Goal: Task Accomplishment & Management: Manage account settings

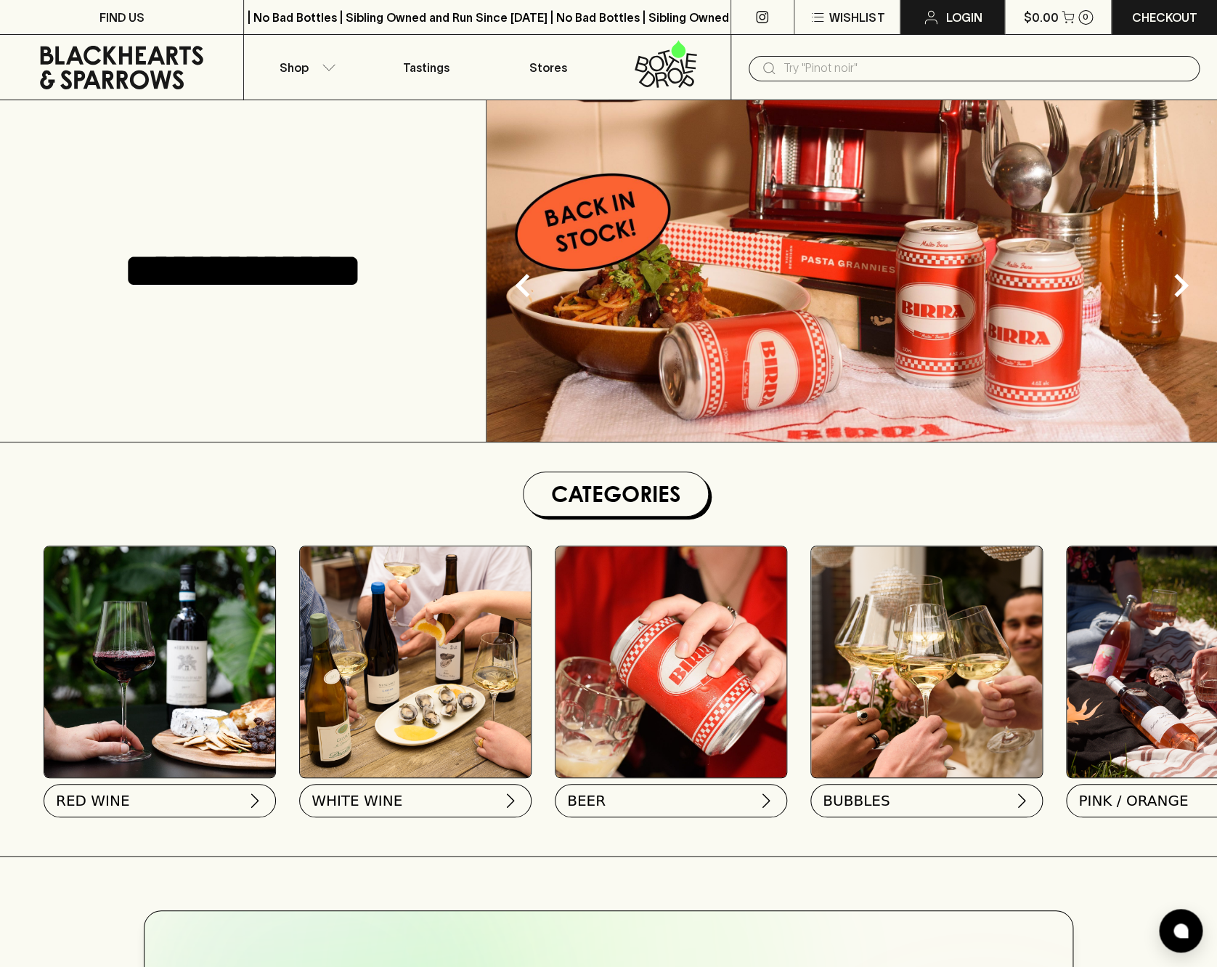
click at [956, 15] on p "Login" at bounding box center [964, 17] width 36 height 17
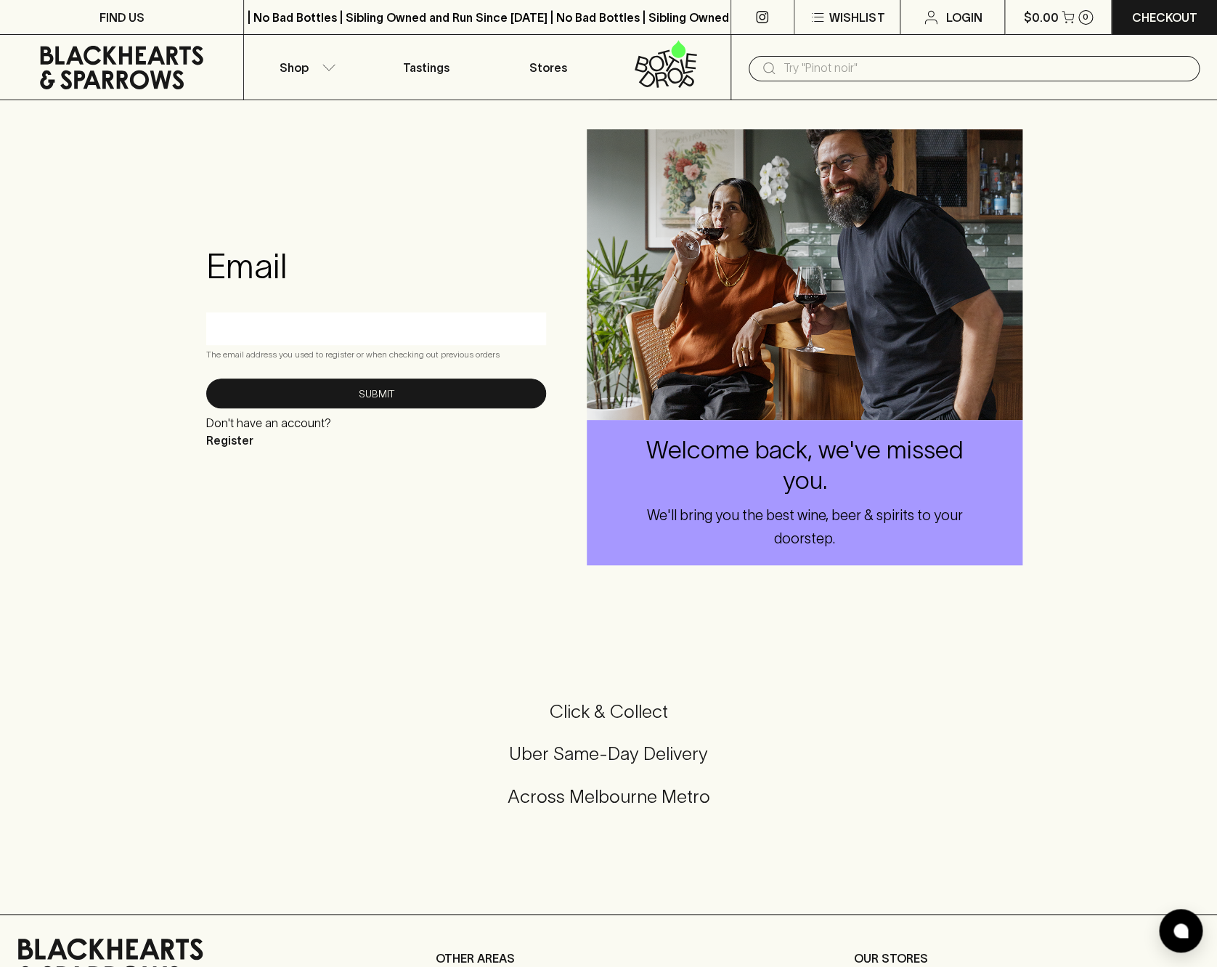
click at [275, 322] on input "text" at bounding box center [376, 328] width 318 height 23
type input "[PERSON_NAME]"
click at [676, 77] on icon at bounding box center [666, 64] width 102 height 48
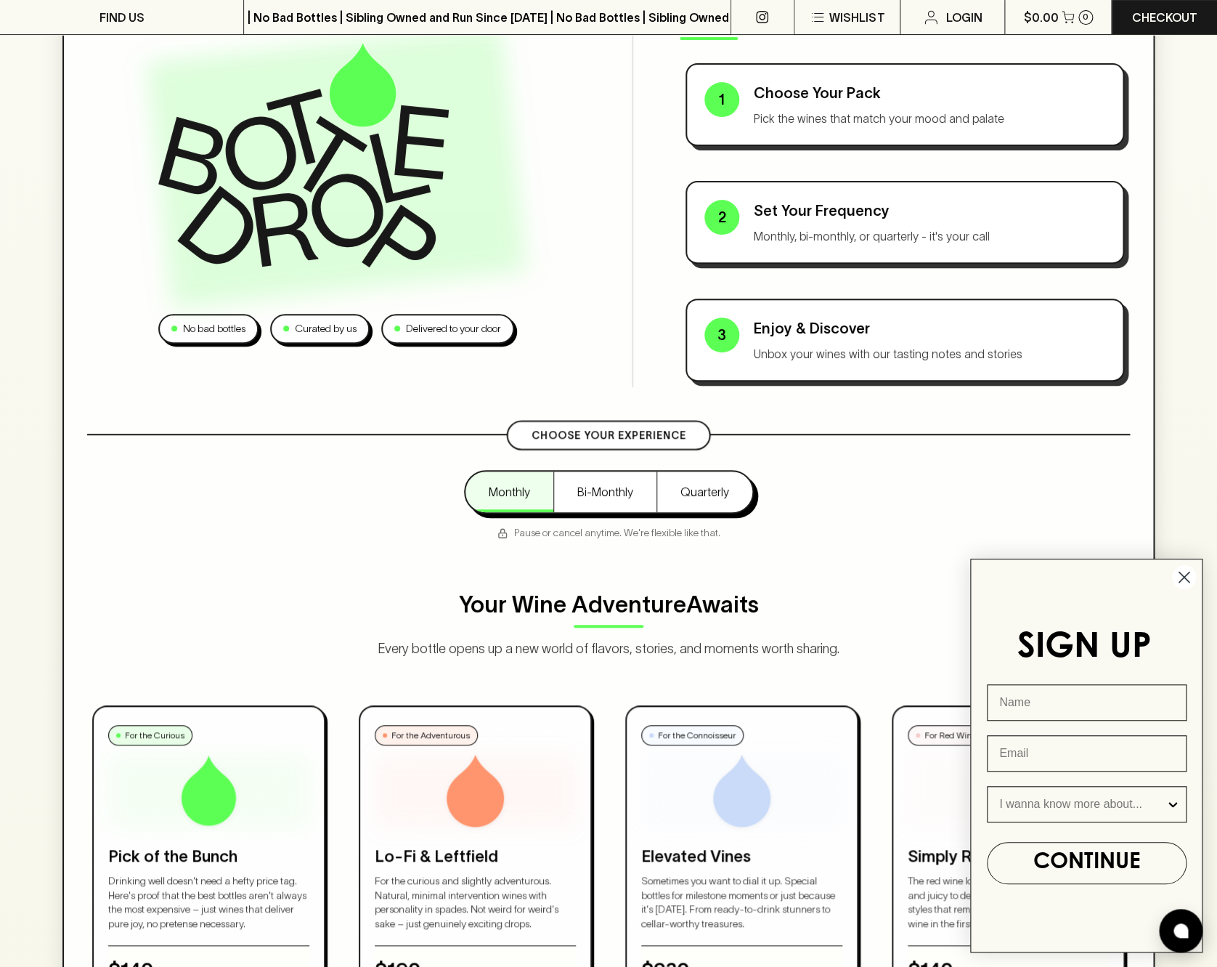
scroll to position [188, 0]
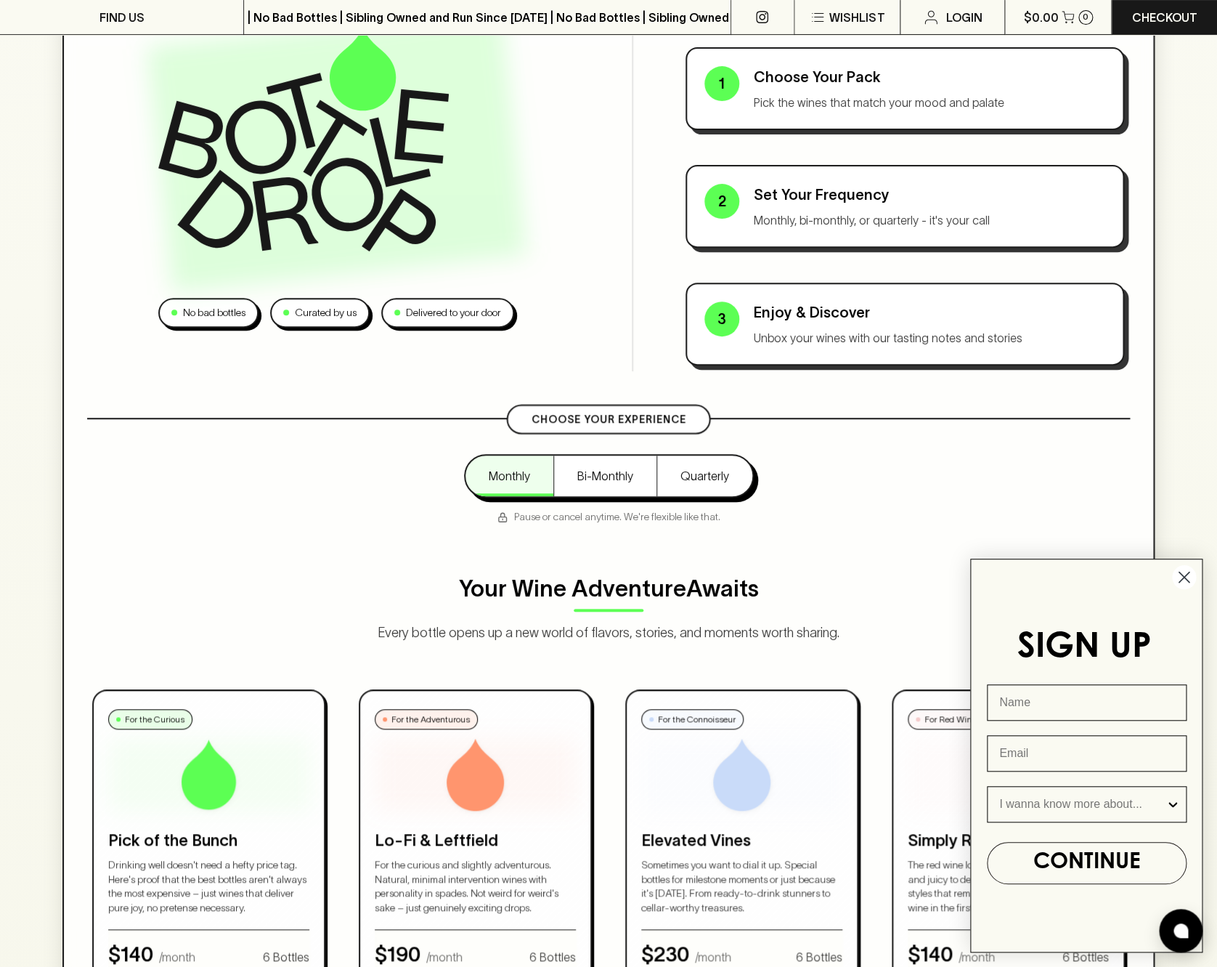
click at [1183, 579] on circle "Close dialog" at bounding box center [1184, 577] width 24 height 24
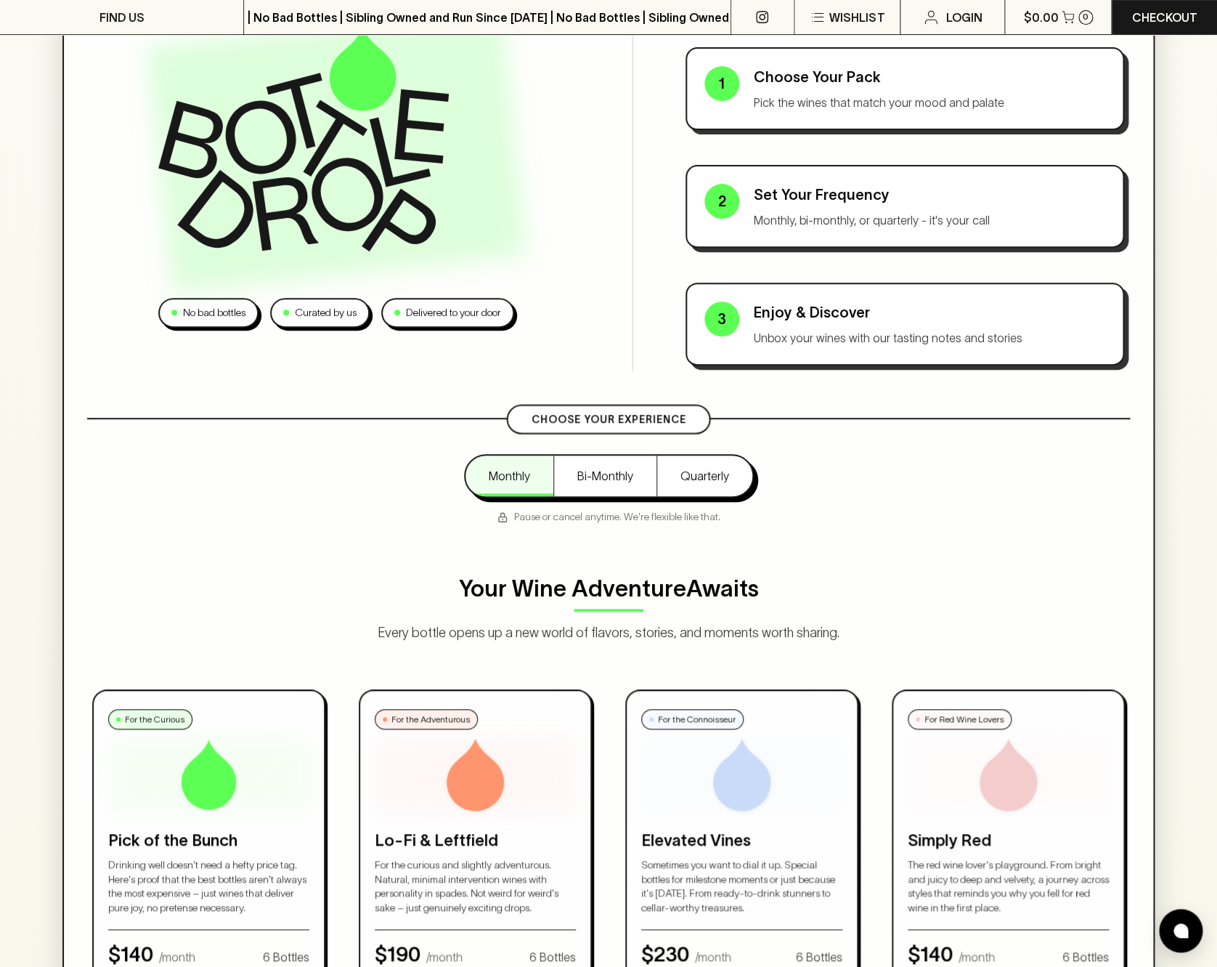
scroll to position [0, 0]
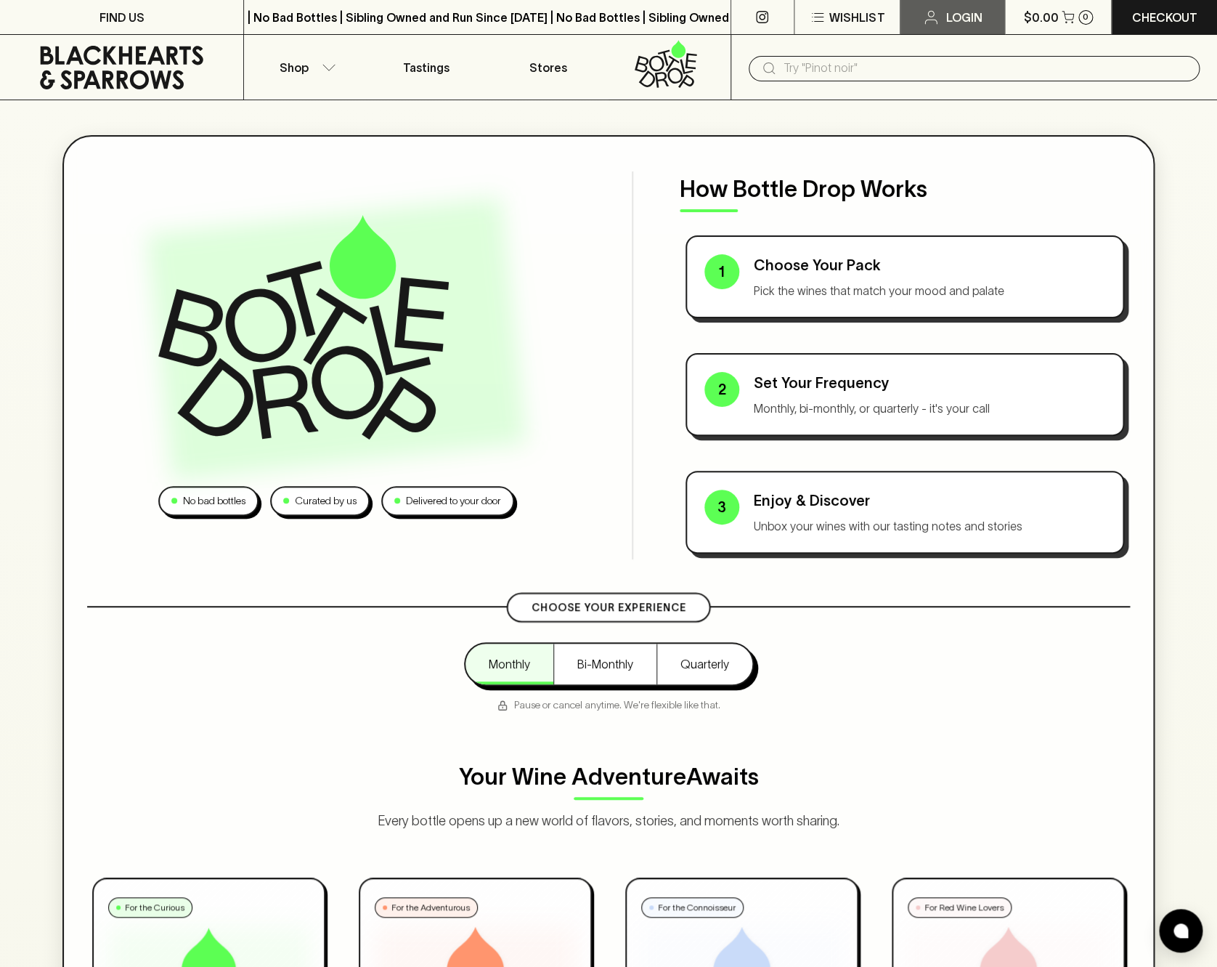
click at [940, 23] on icon at bounding box center [931, 17] width 17 height 17
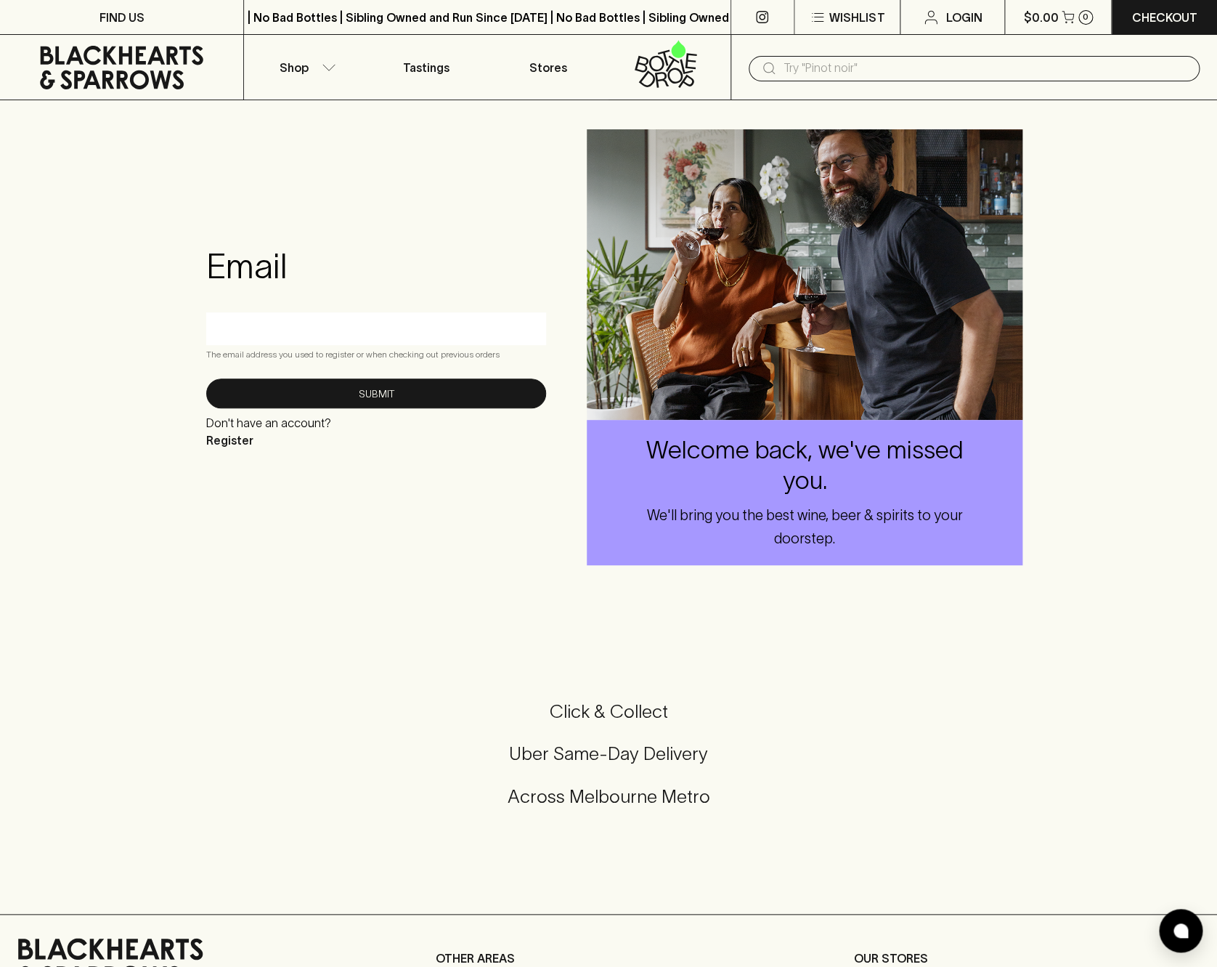
click at [301, 336] on input "text" at bounding box center [376, 328] width 318 height 23
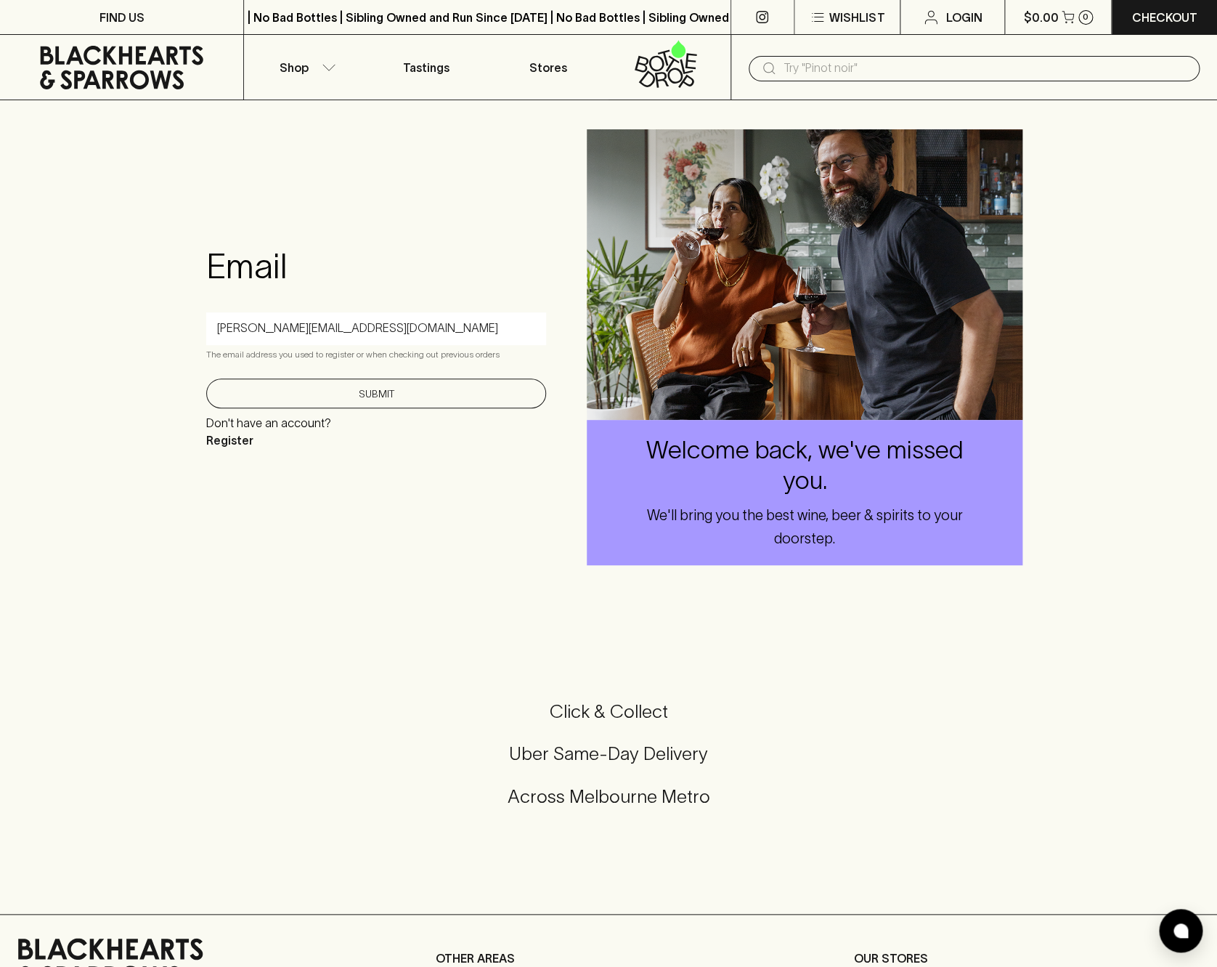
type input "[PERSON_NAME][EMAIL_ADDRESS][DOMAIN_NAME]"
click at [388, 395] on button "Submit" at bounding box center [376, 393] width 340 height 30
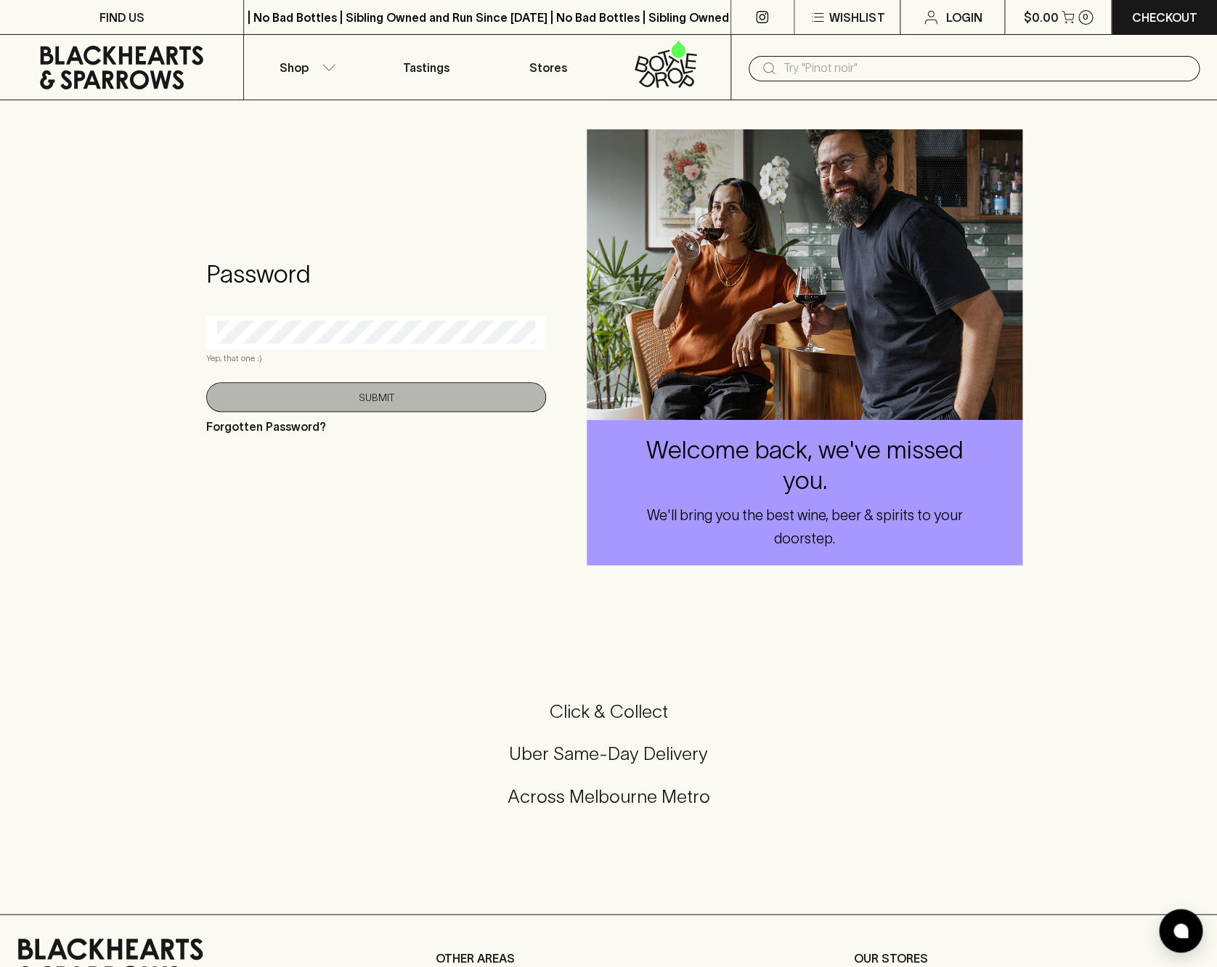
click at [377, 400] on button "Submit" at bounding box center [376, 397] width 340 height 30
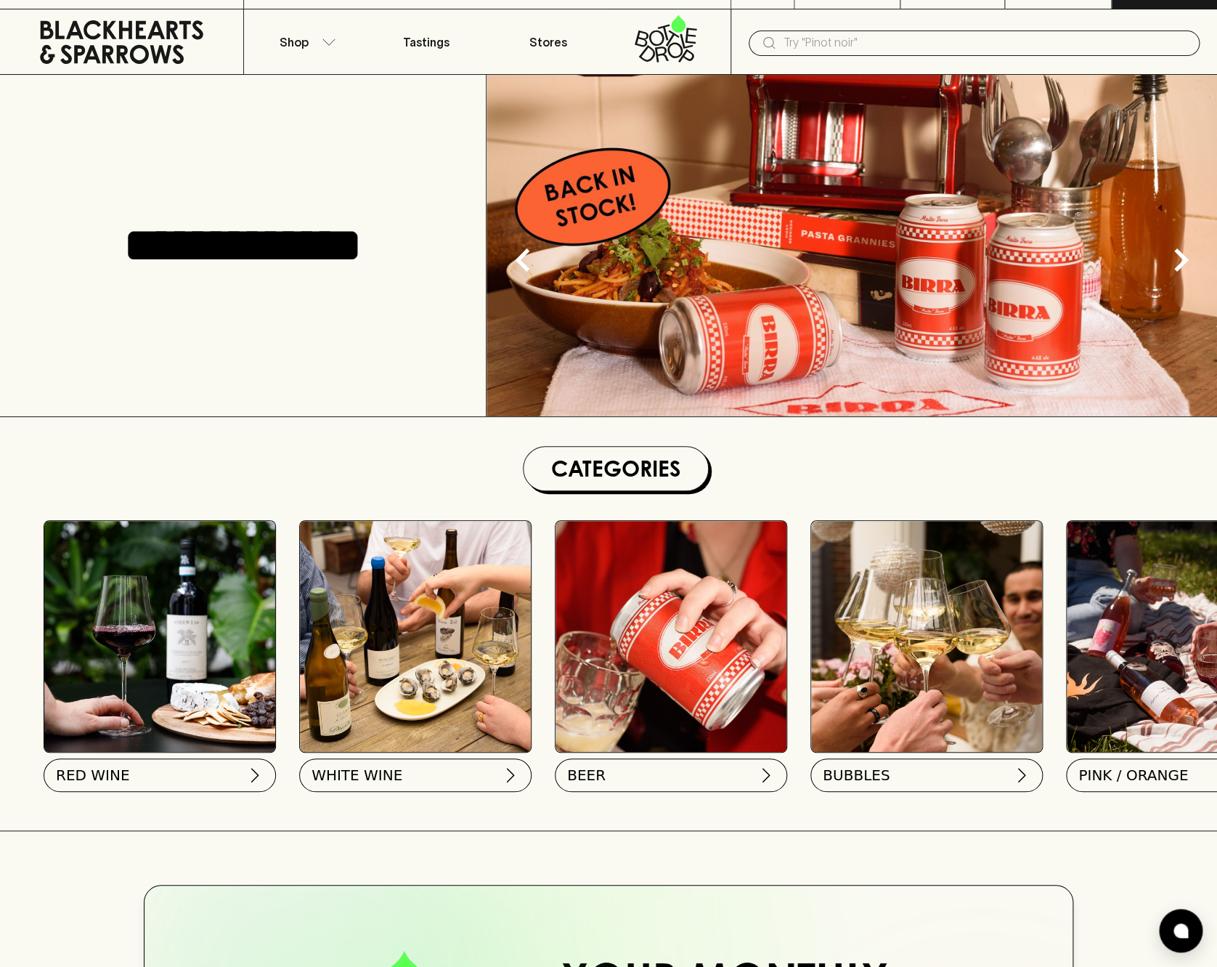
scroll to position [31, 0]
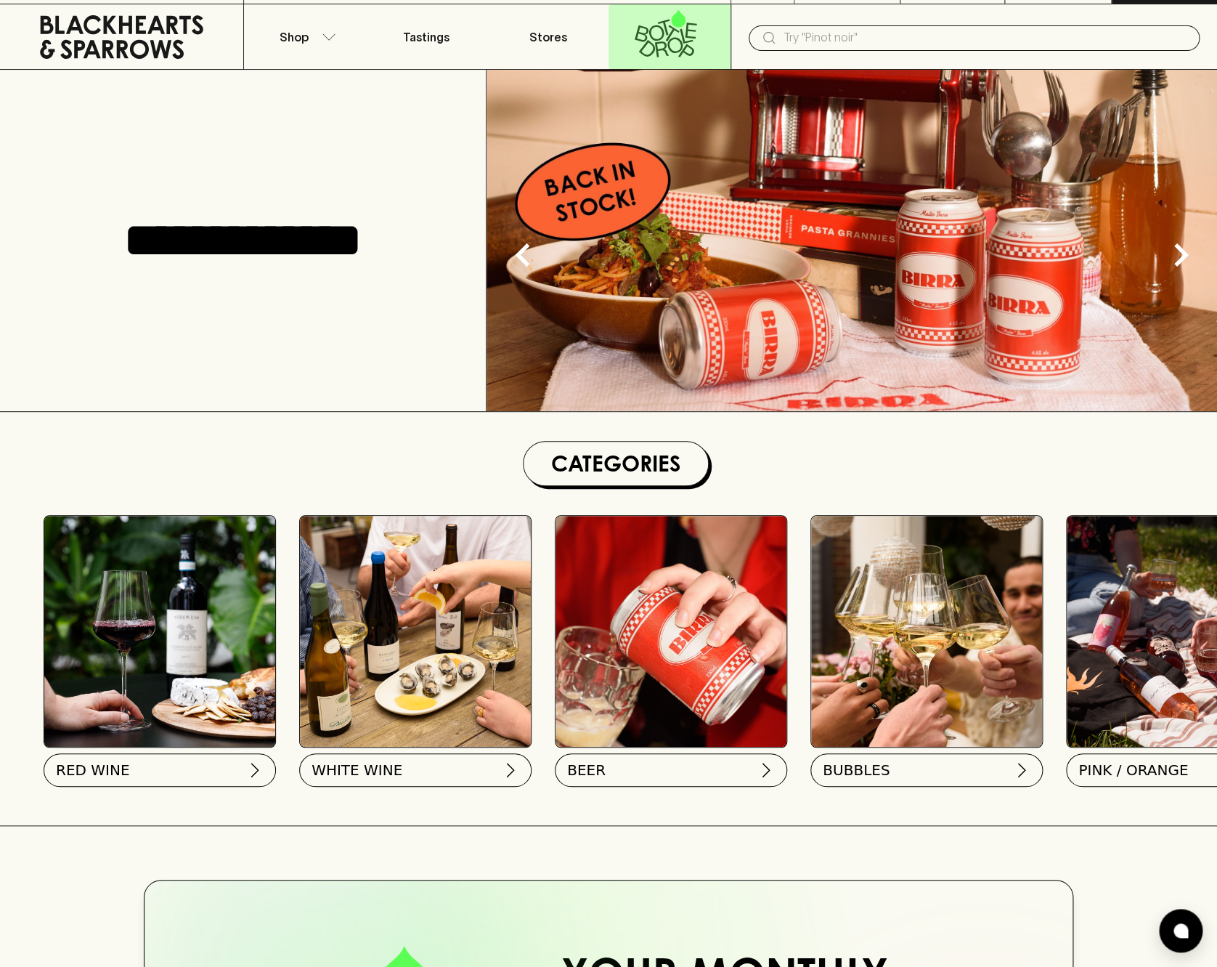
click at [670, 41] on icon at bounding box center [675, 45] width 15 height 16
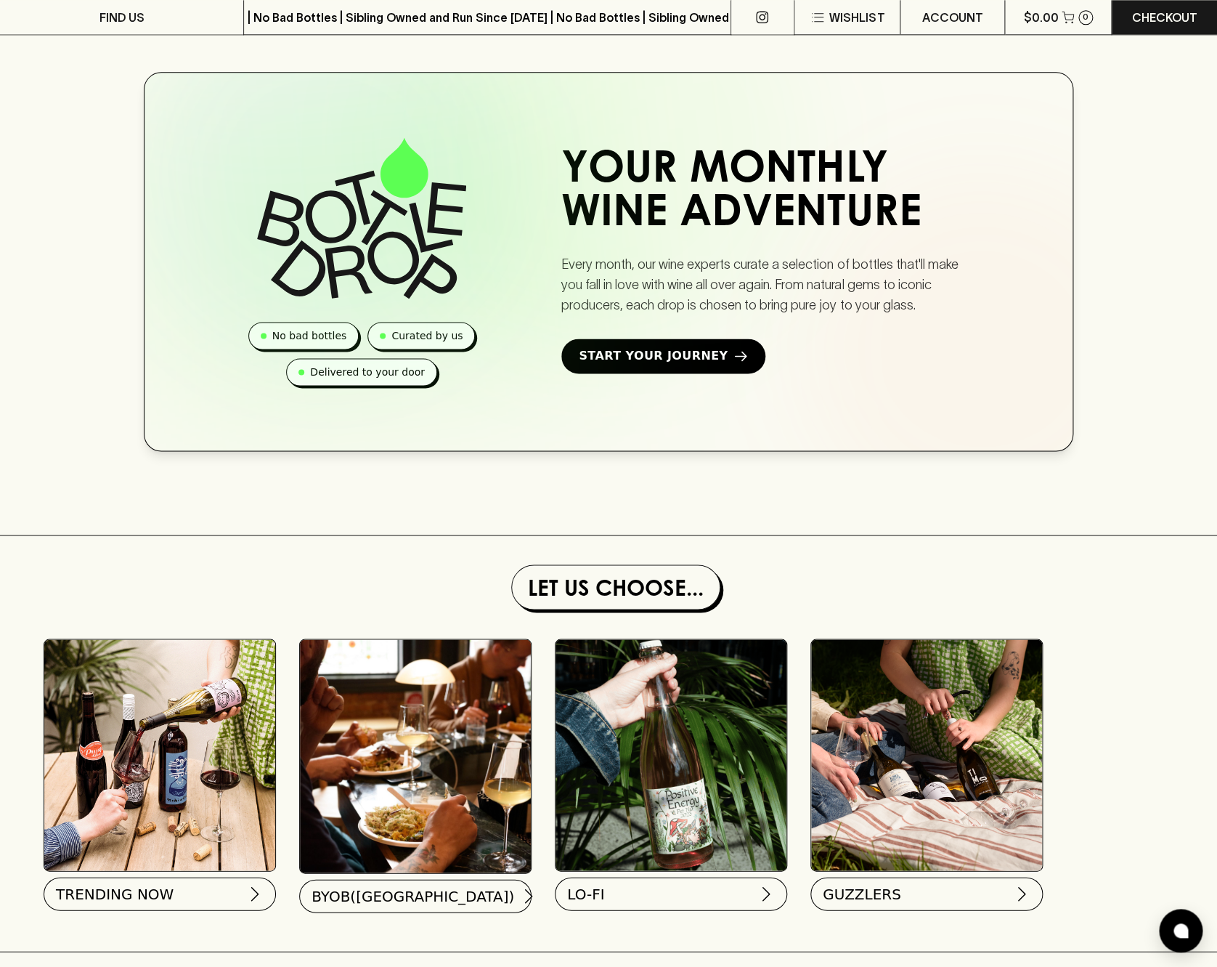
scroll to position [795, 0]
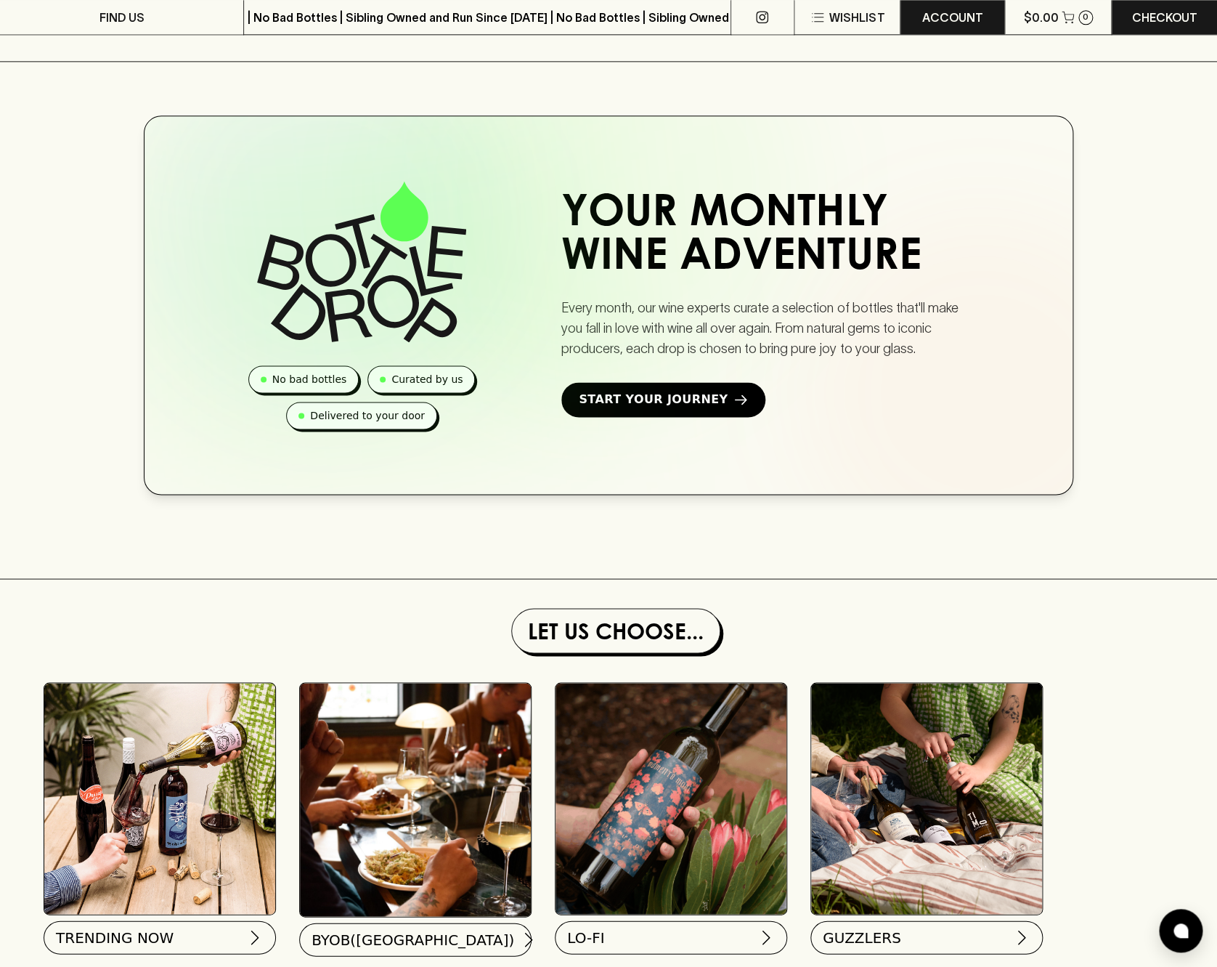
click at [944, 16] on p "ACCOUNT" at bounding box center [952, 17] width 61 height 17
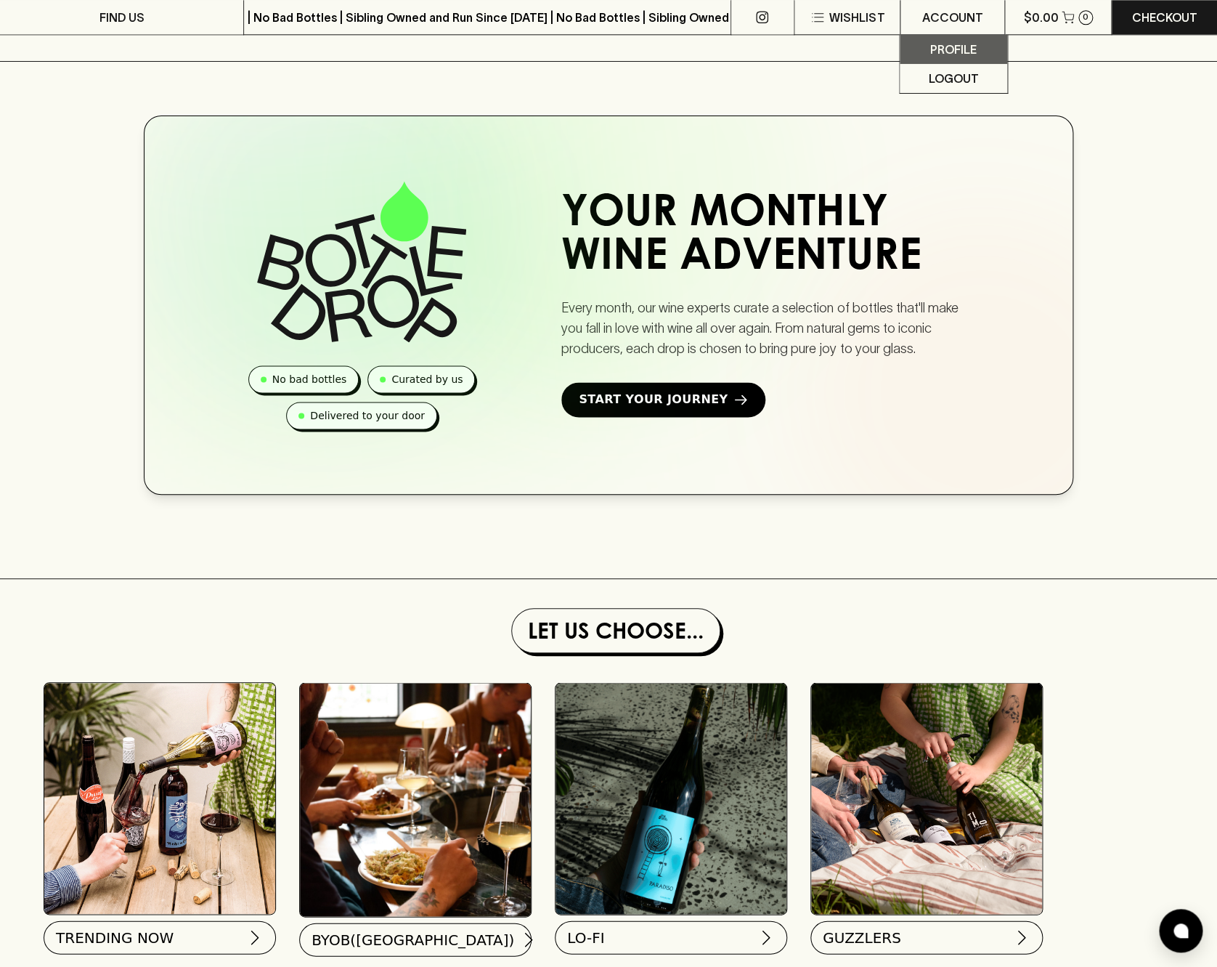
click at [939, 50] on p "Profile" at bounding box center [954, 49] width 46 height 17
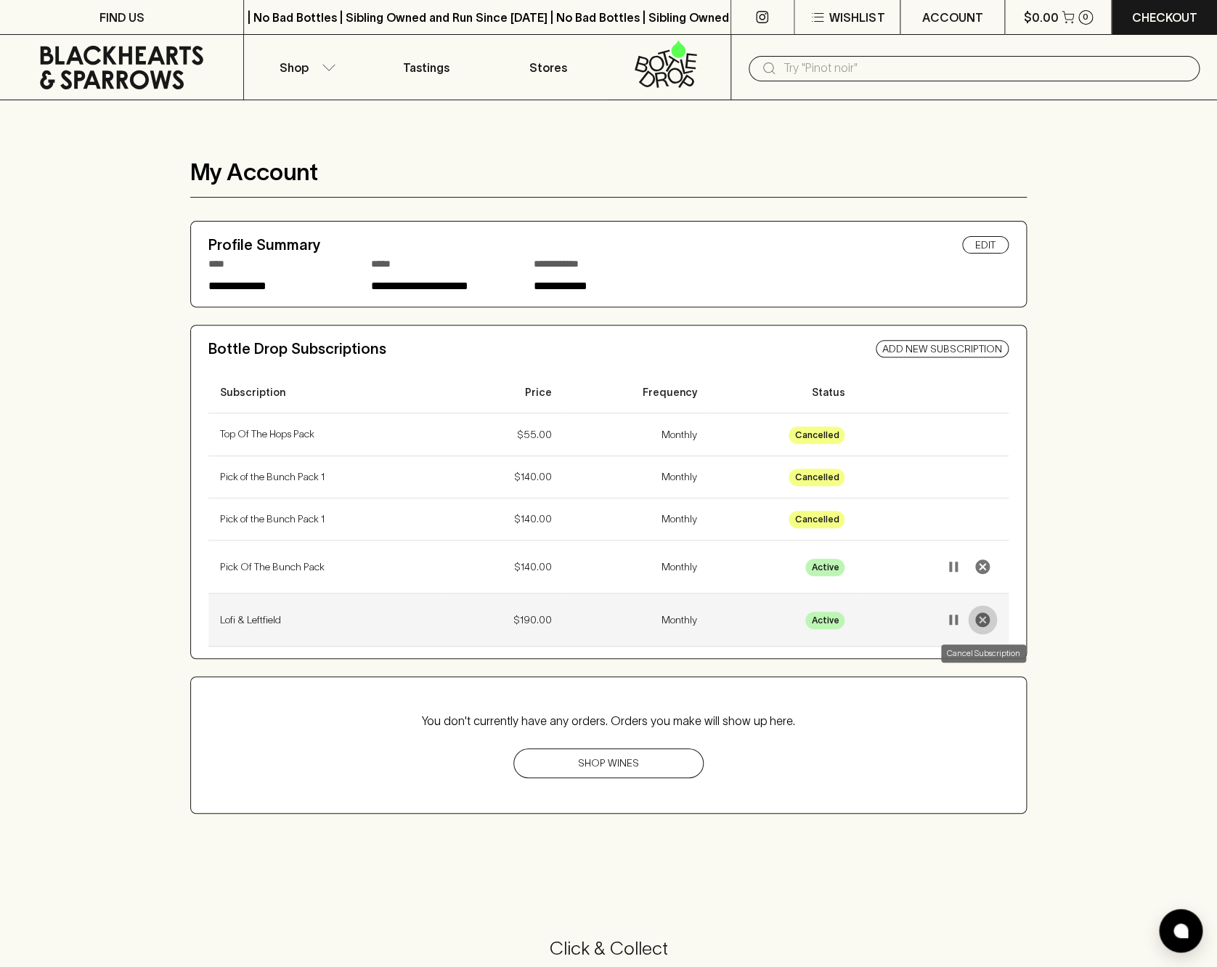
click at [984, 620] on icon "Cancel Subscription" at bounding box center [982, 619] width 17 height 17
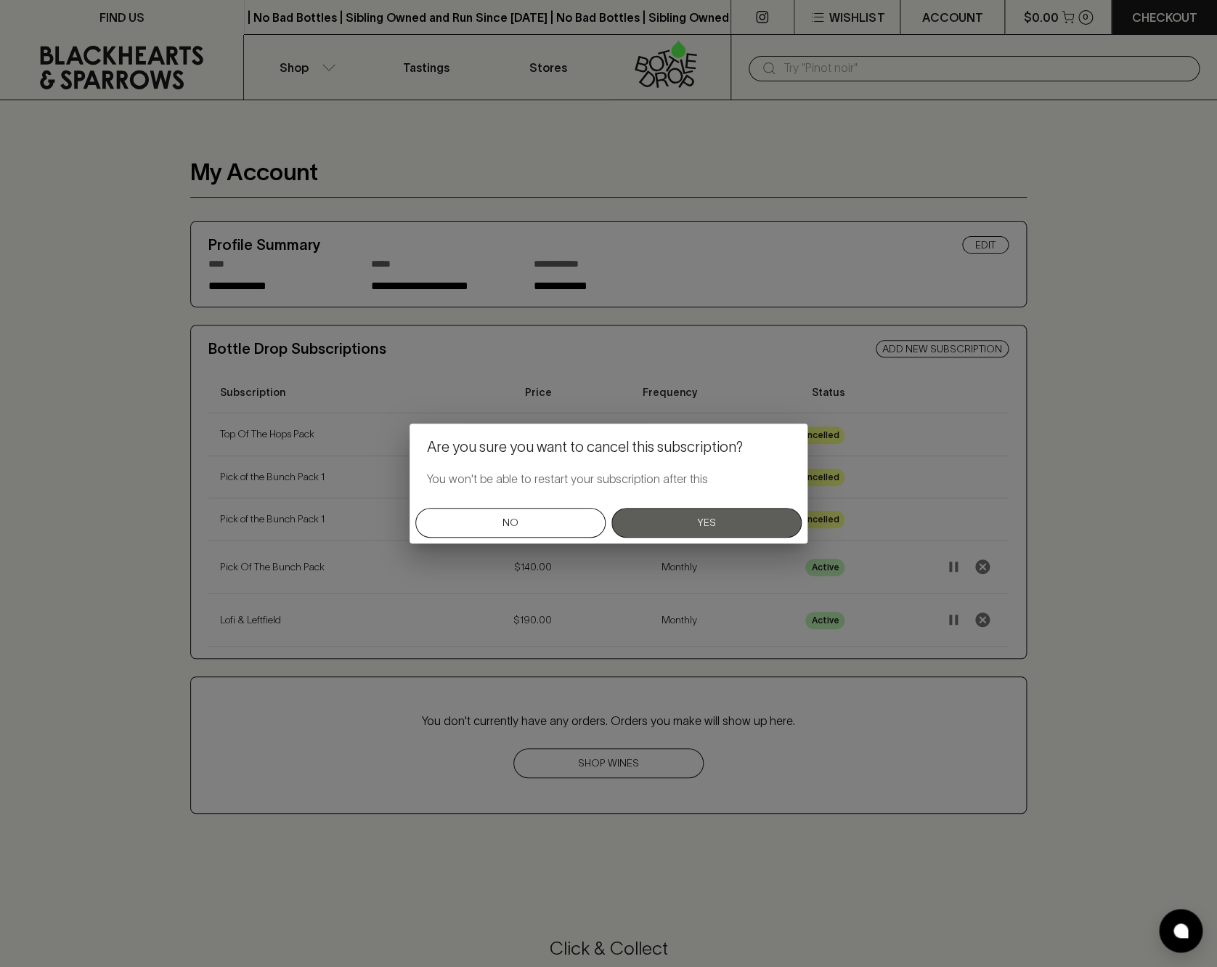
click at [686, 525] on button "Yes" at bounding box center [707, 523] width 190 height 30
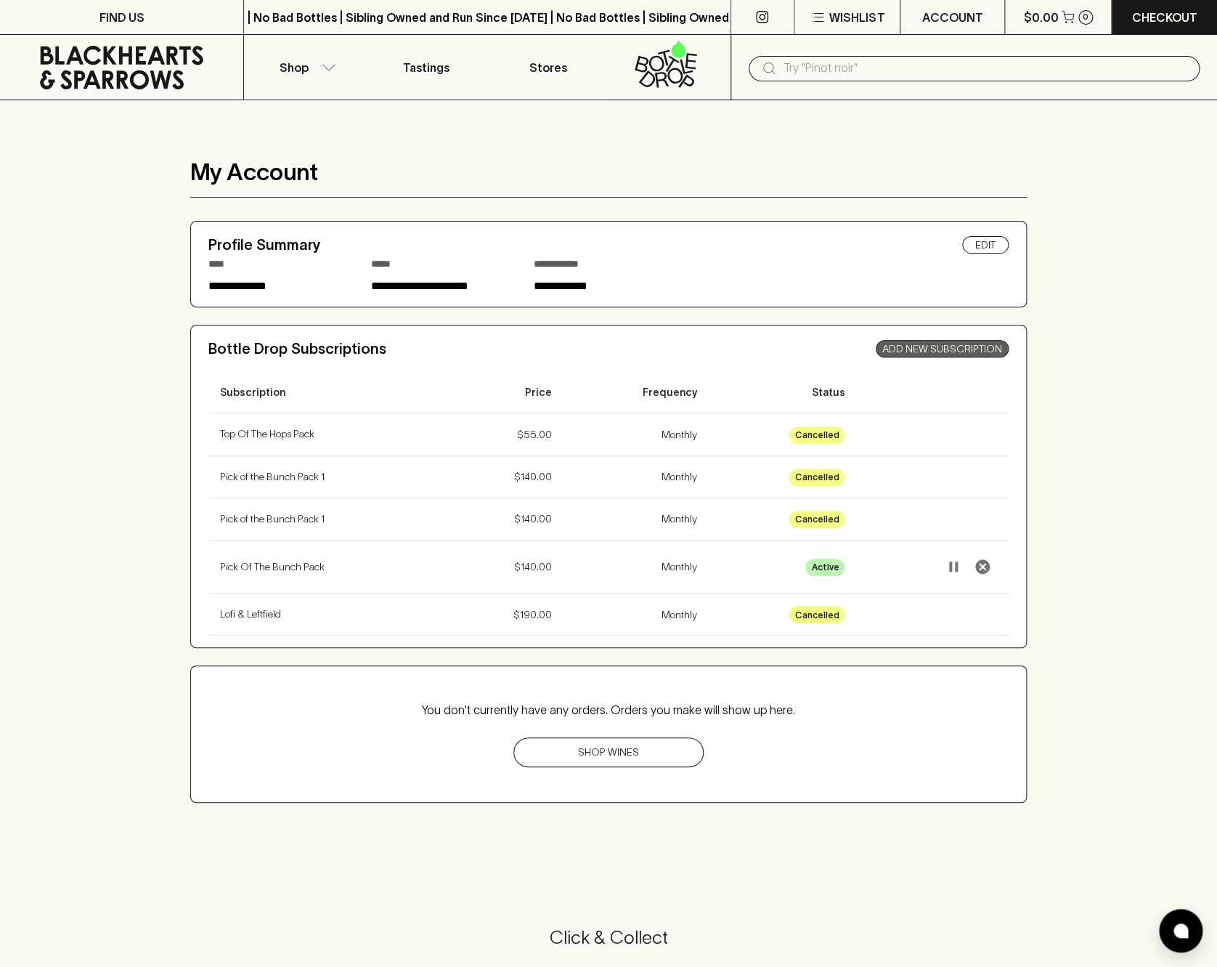
click at [933, 350] on link "Add New Subscription" at bounding box center [942, 348] width 133 height 17
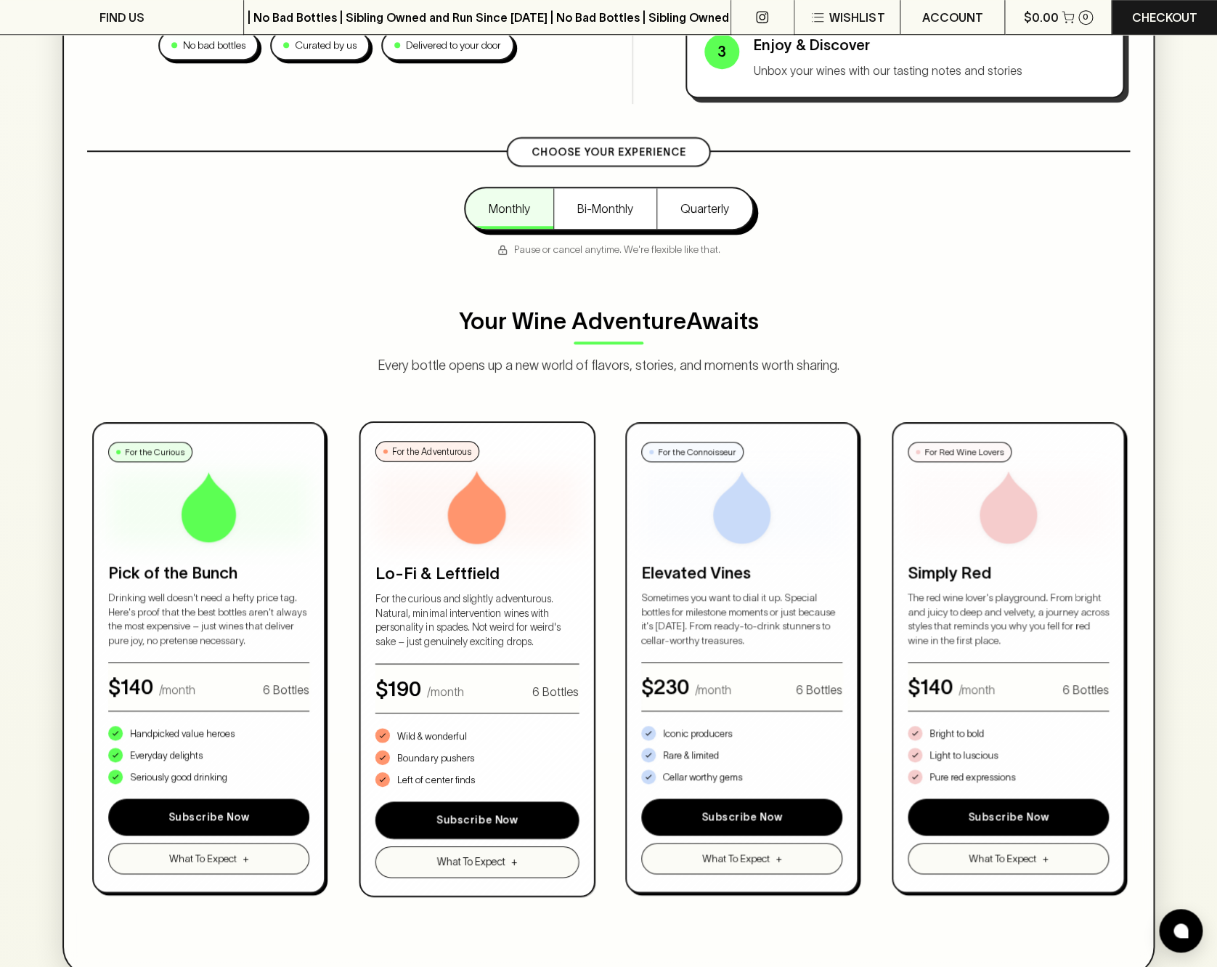
scroll to position [456, 0]
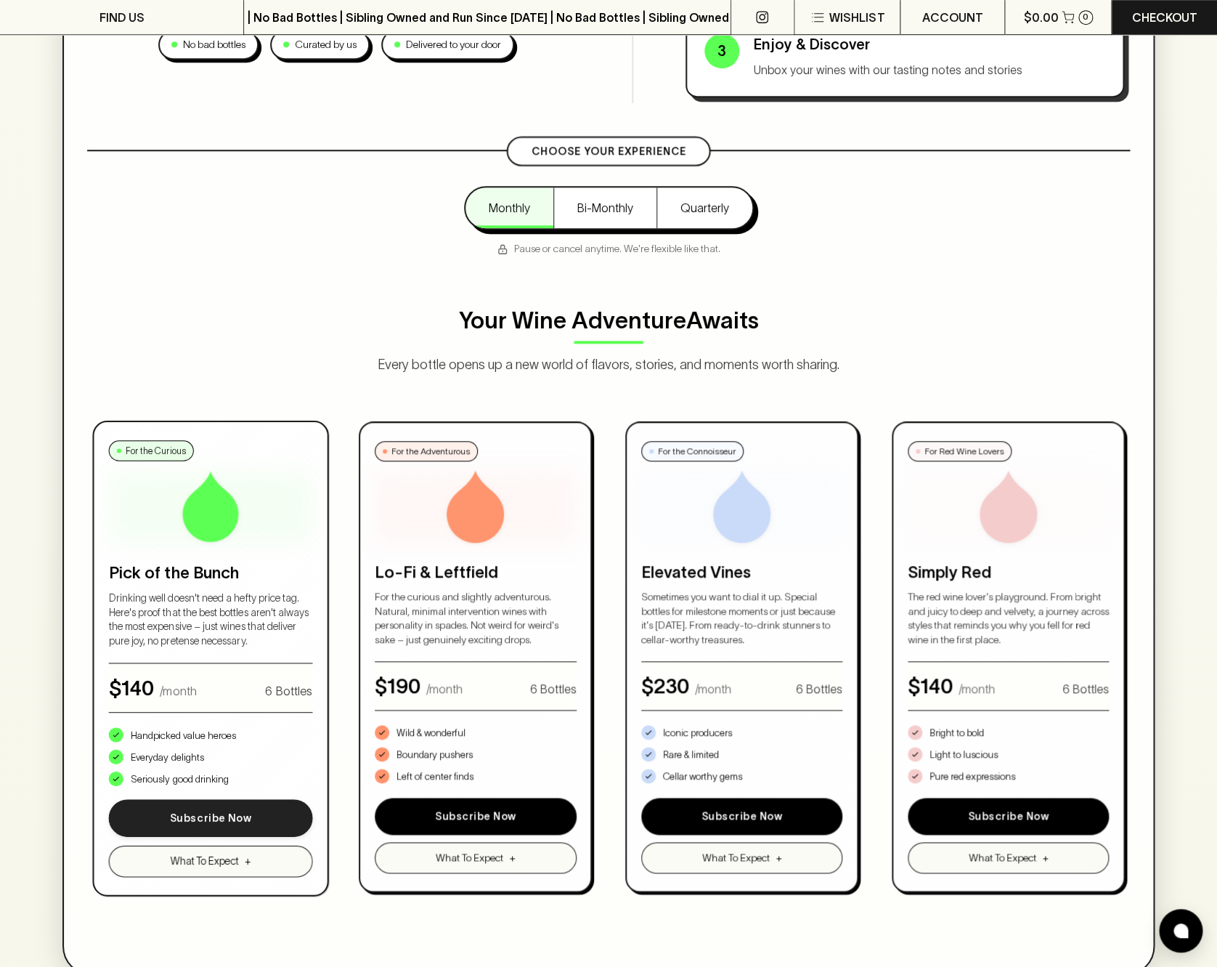
click at [192, 819] on button "Subscribe Now" at bounding box center [209, 818] width 203 height 38
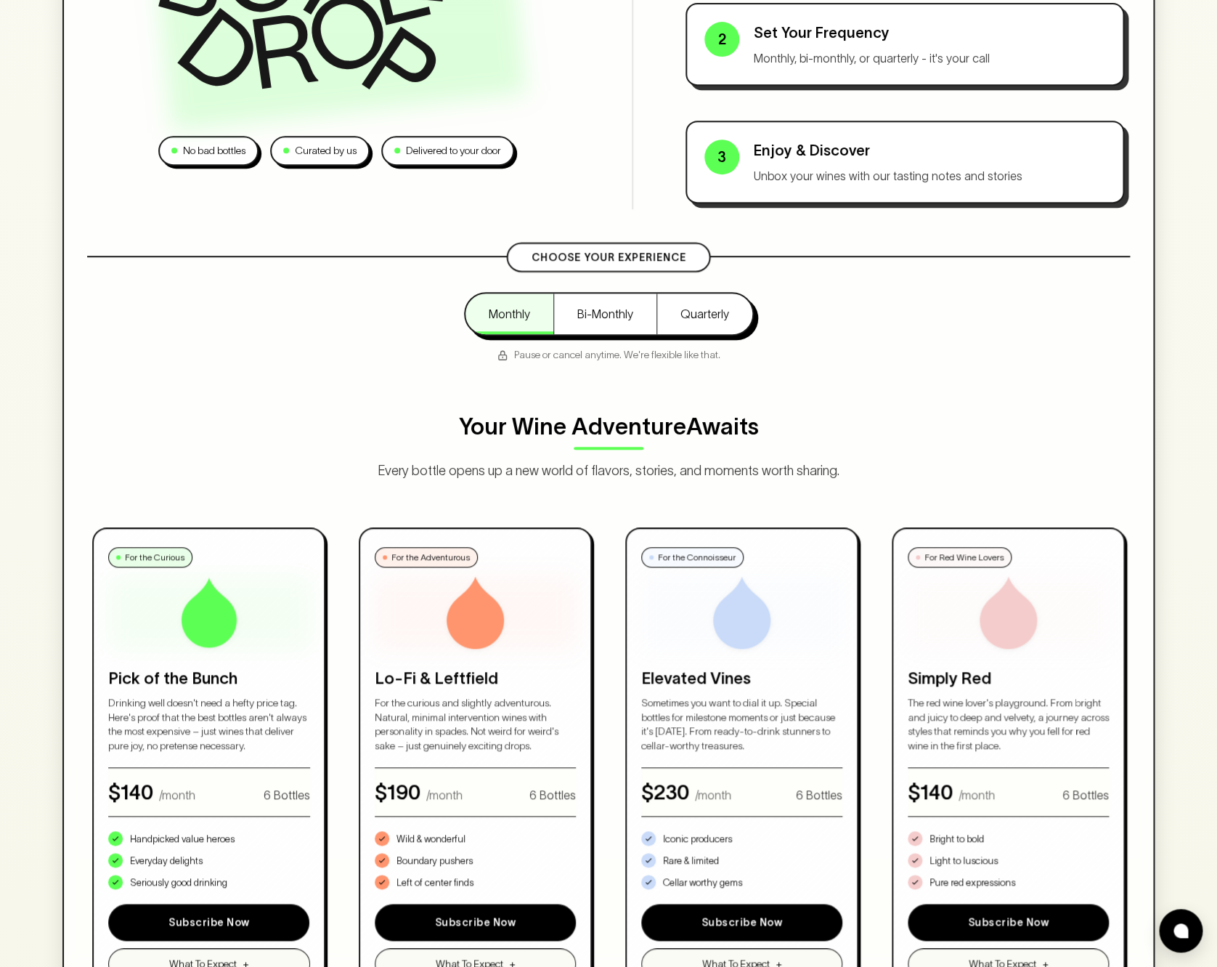
scroll to position [0, 0]
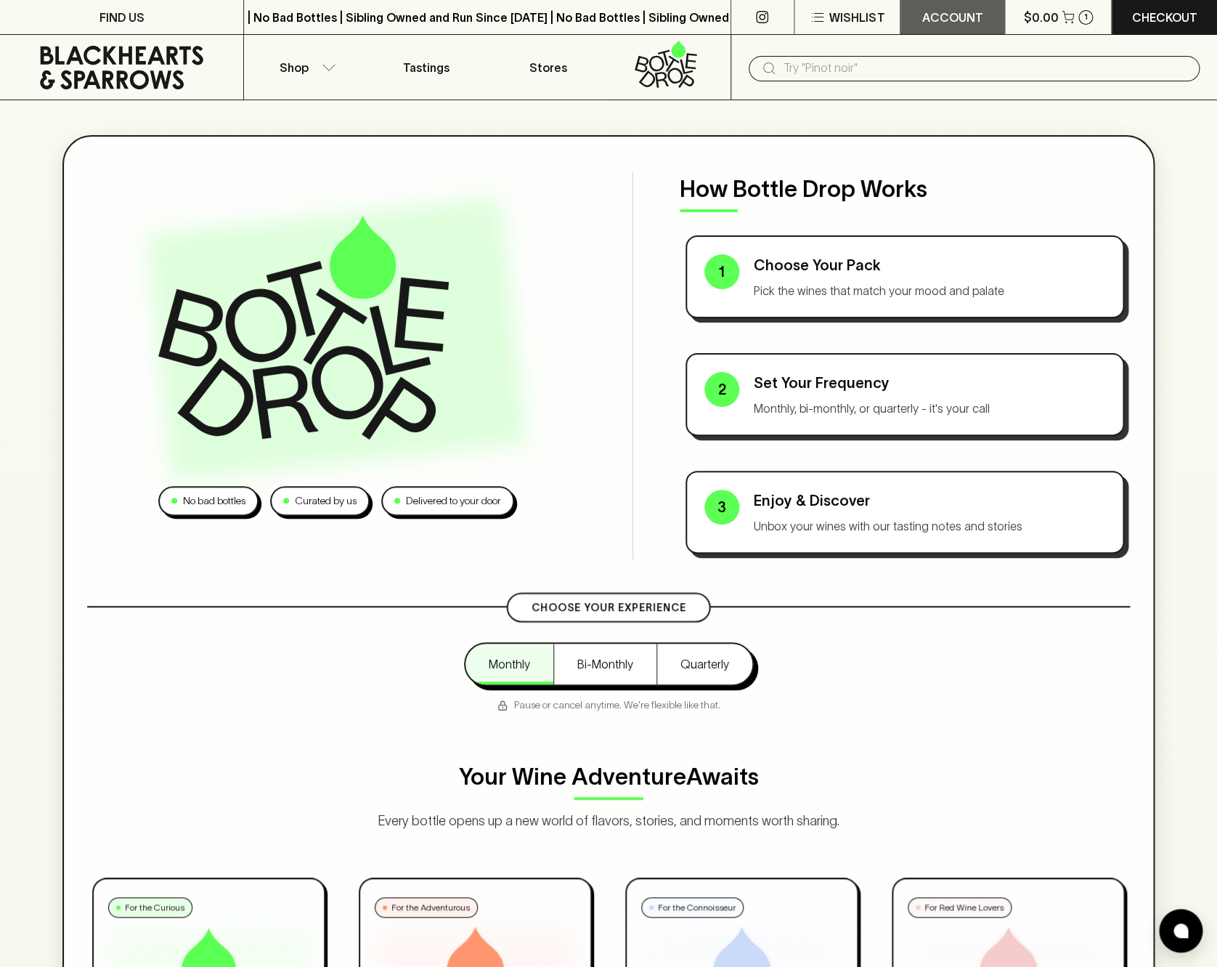
click at [942, 25] on p "ACCOUNT" at bounding box center [952, 17] width 61 height 17
click at [946, 51] on p "Profile" at bounding box center [954, 49] width 46 height 17
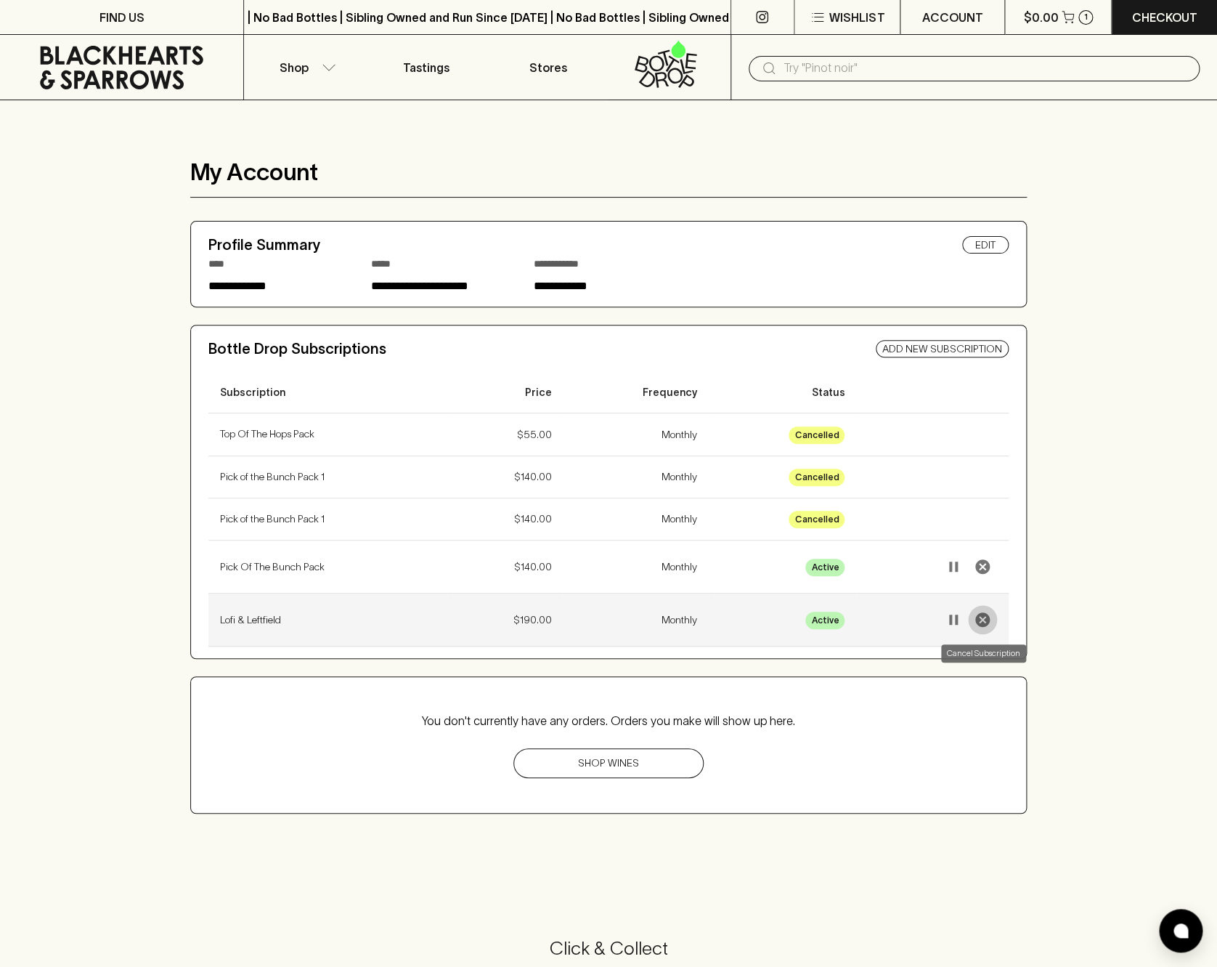
click at [982, 620] on icon "Cancel Subscription" at bounding box center [982, 619] width 17 height 17
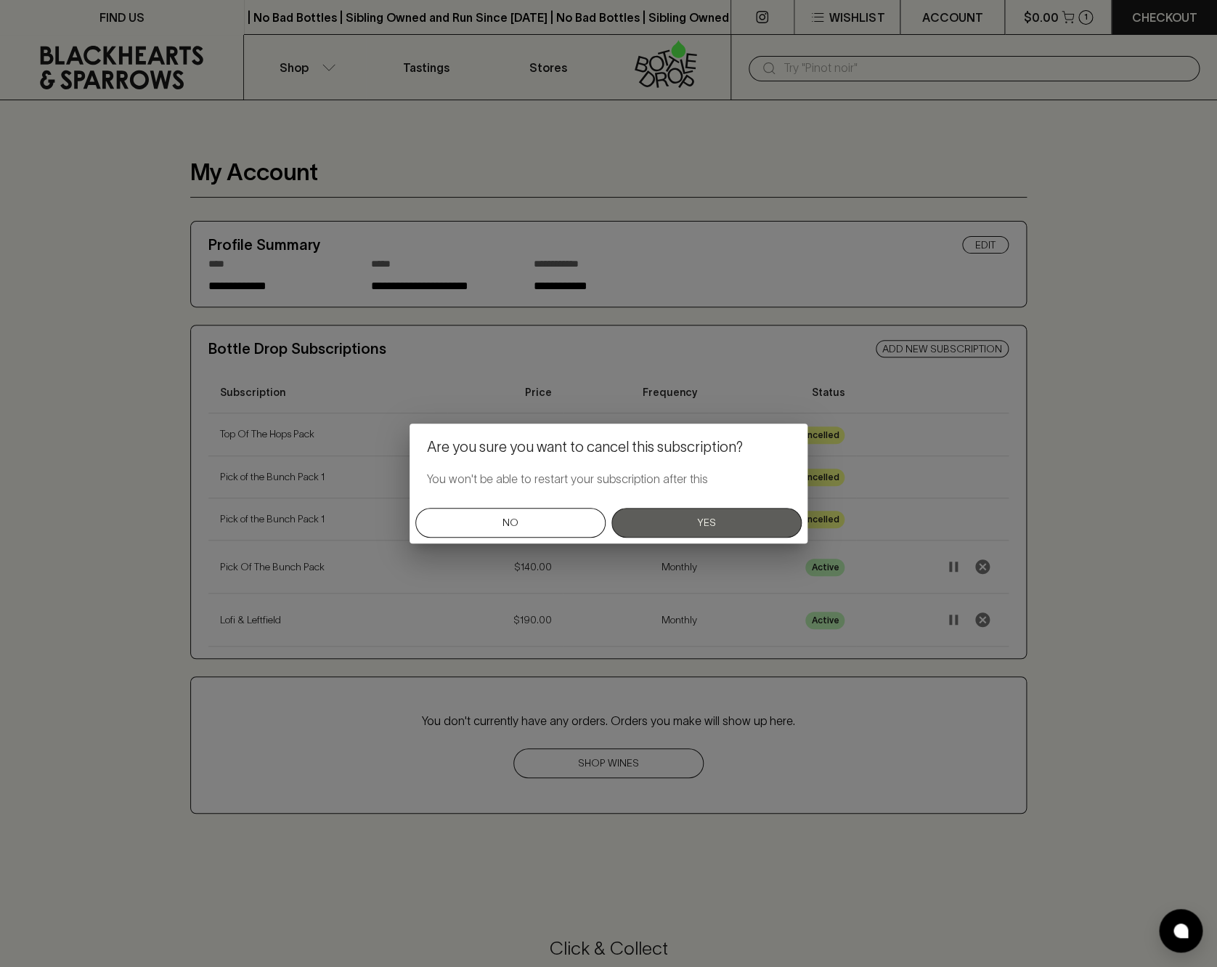
click at [689, 525] on button "Yes" at bounding box center [707, 523] width 190 height 30
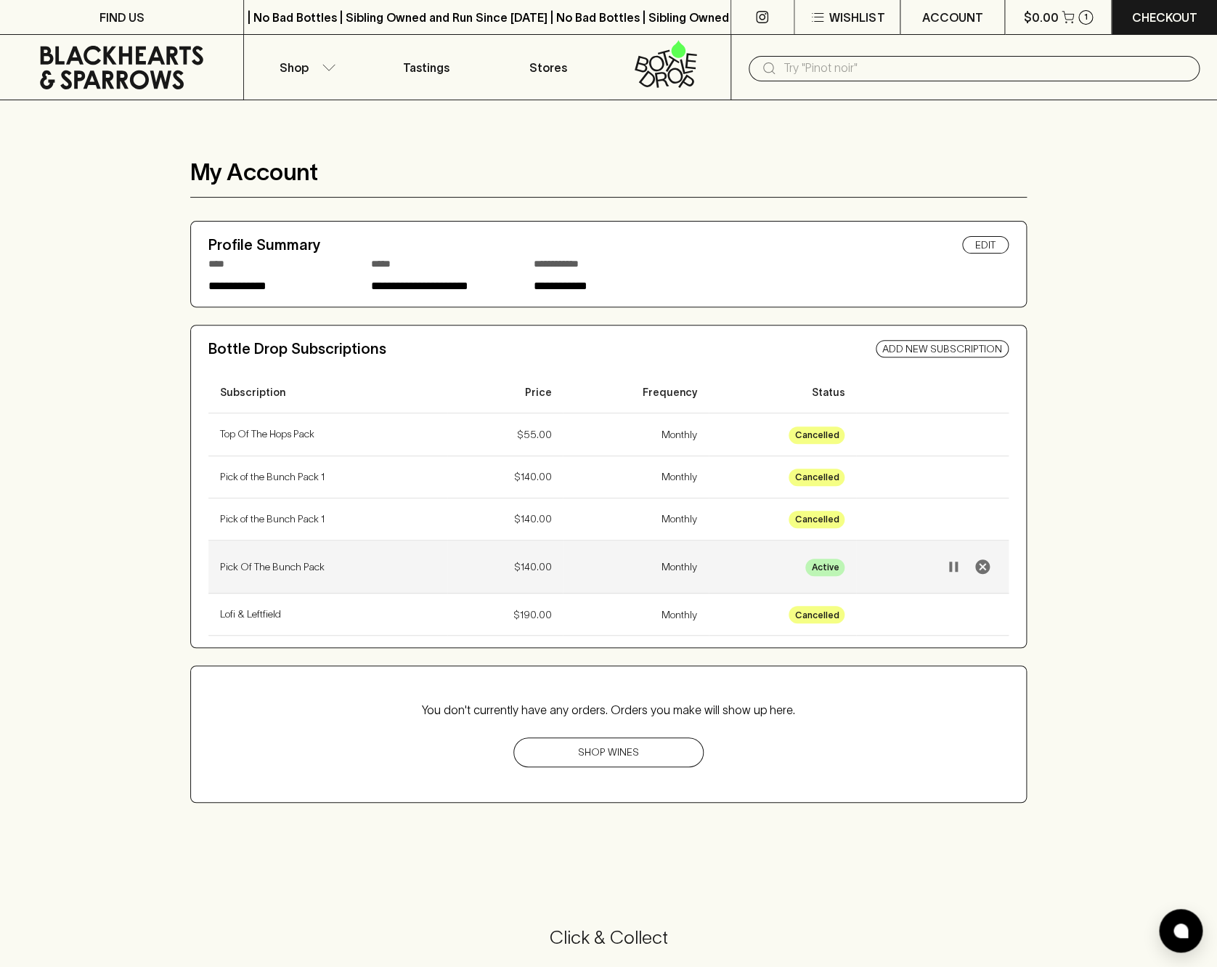
click at [668, 573] on td "Monthly" at bounding box center [635, 566] width 145 height 53
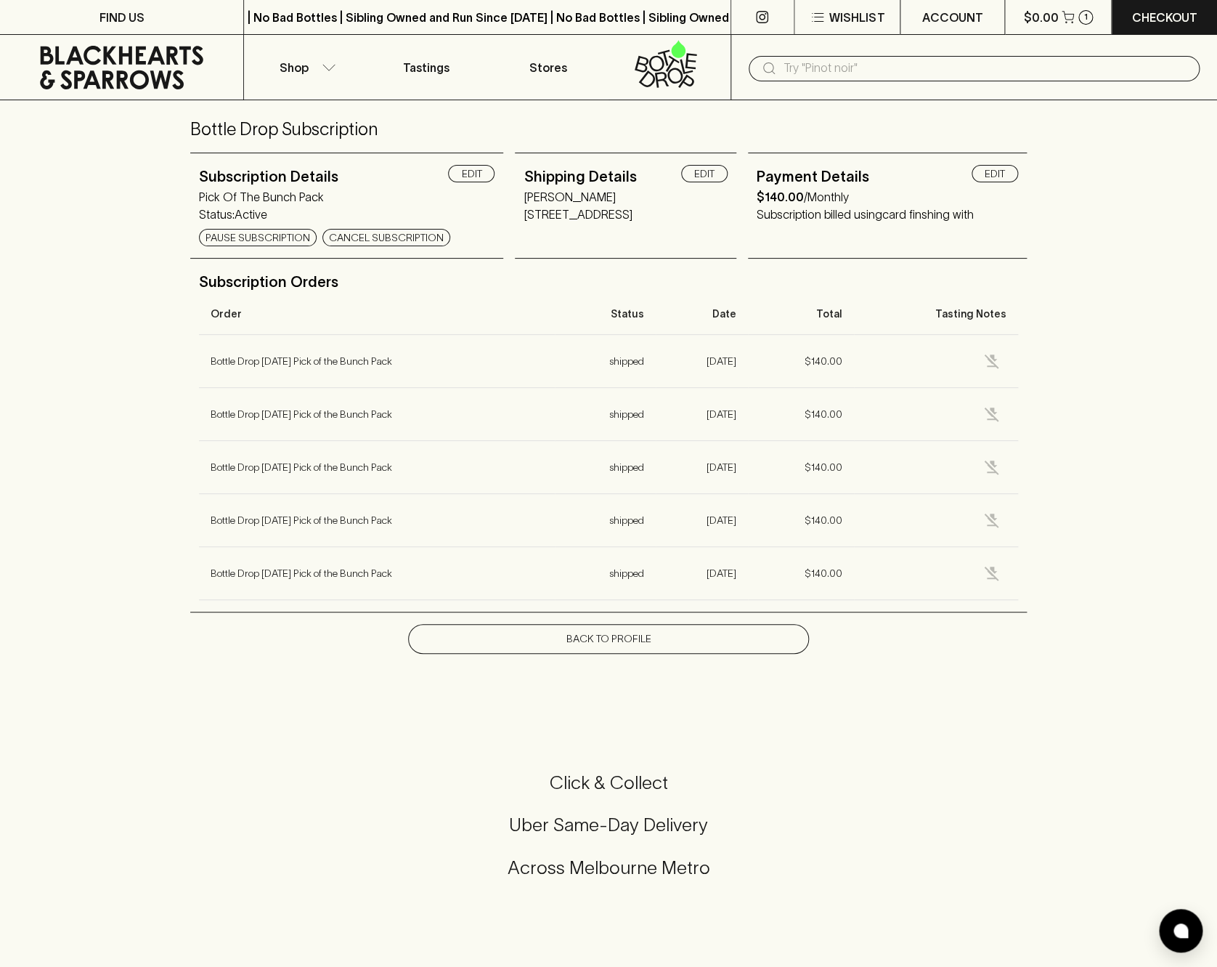
click at [618, 641] on link "Back To Profile" at bounding box center [608, 639] width 401 height 30
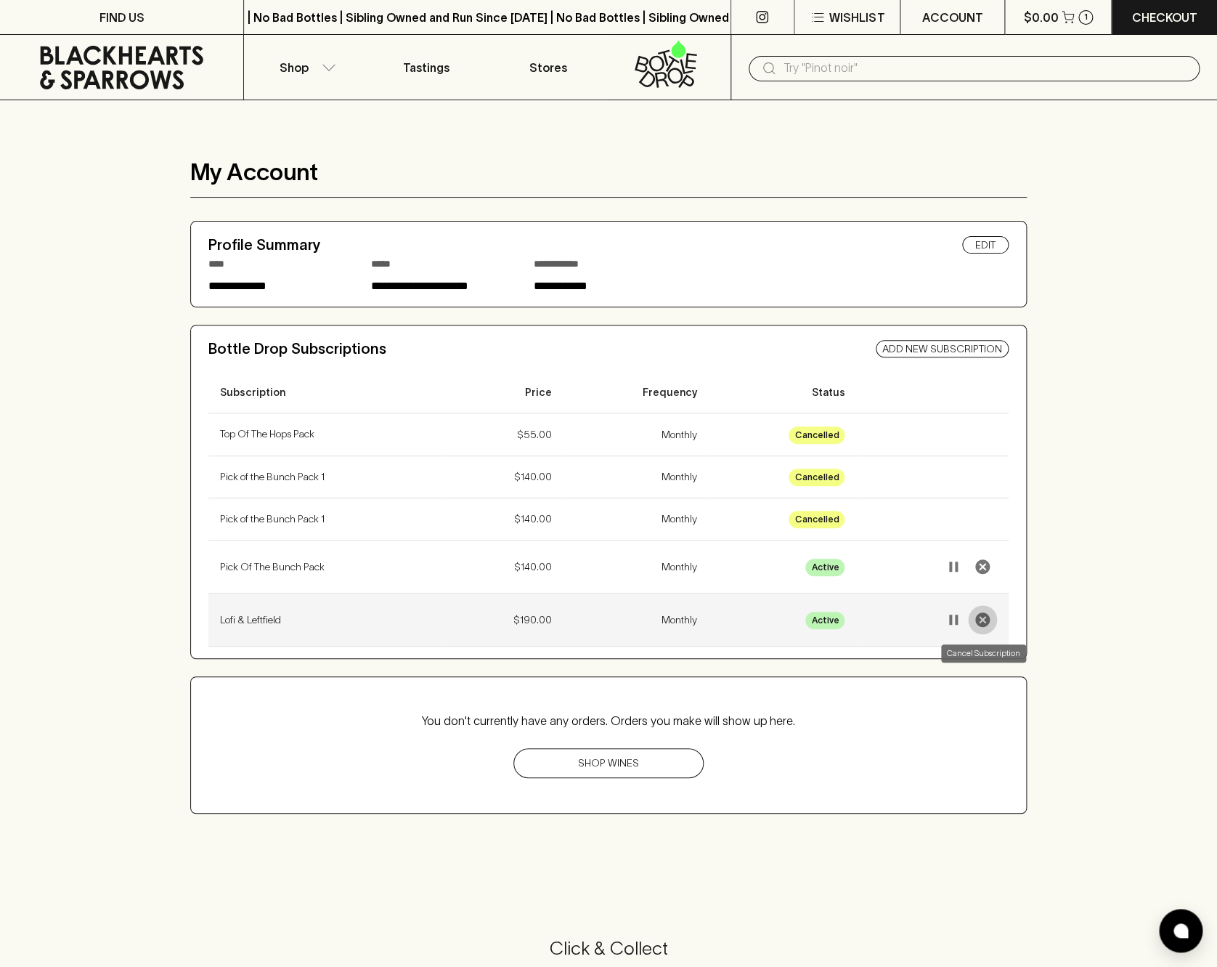
click at [981, 621] on icon "Cancel Subscription" at bounding box center [983, 619] width 15 height 15
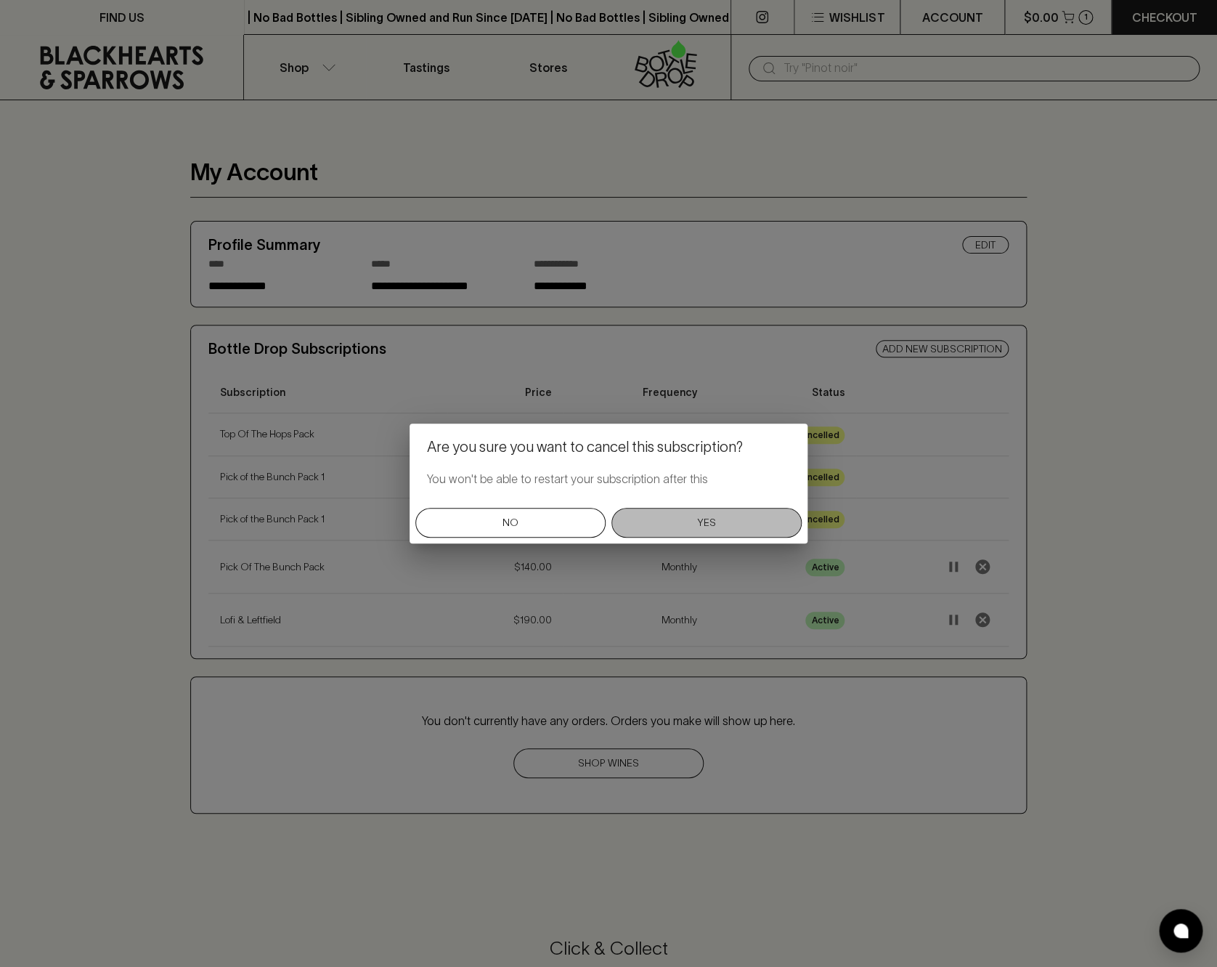
click at [710, 527] on button "Yes" at bounding box center [707, 523] width 190 height 30
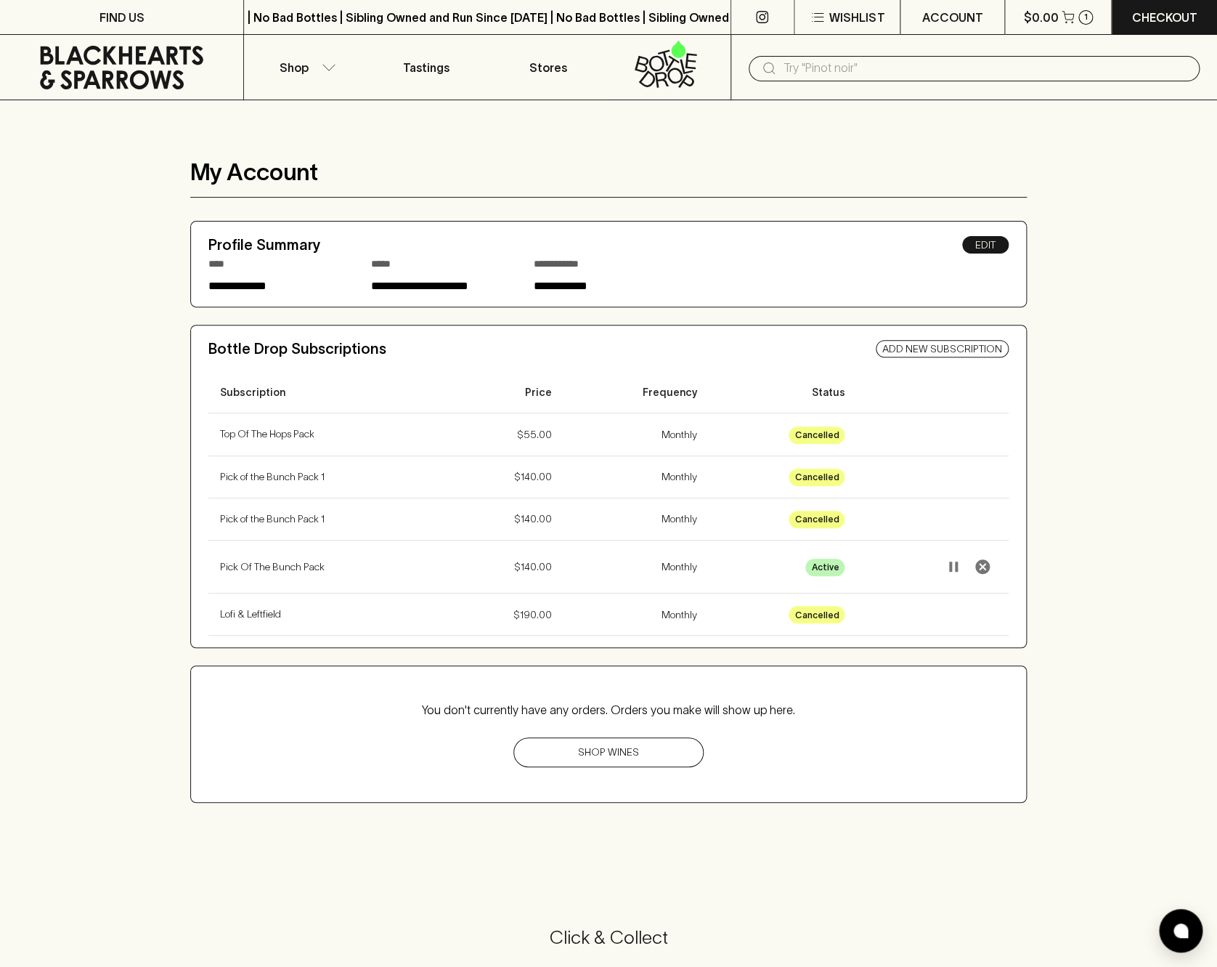
click at [989, 247] on link "Edit" at bounding box center [986, 244] width 46 height 17
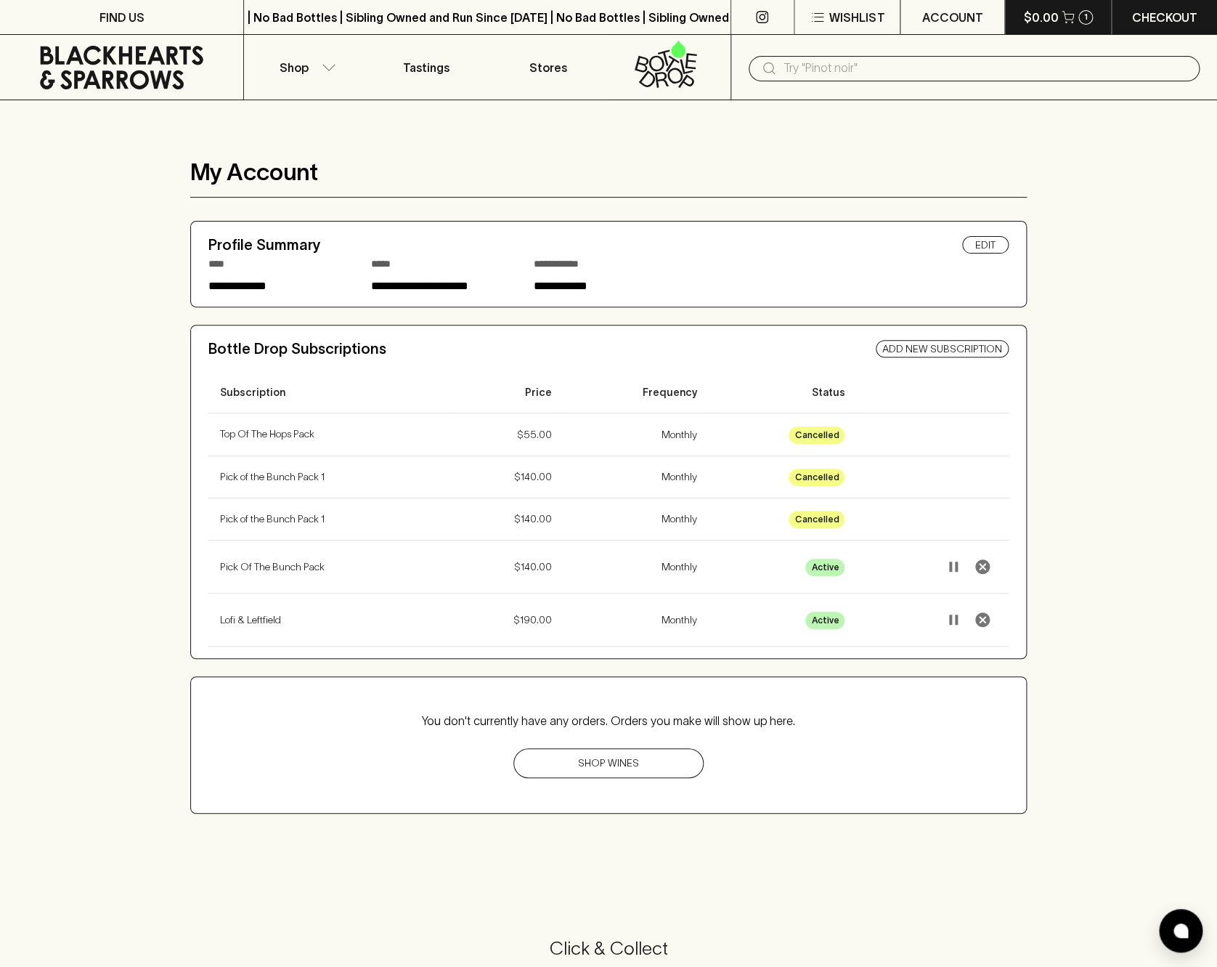
click at [1081, 18] on div "1" at bounding box center [1086, 17] width 15 height 15
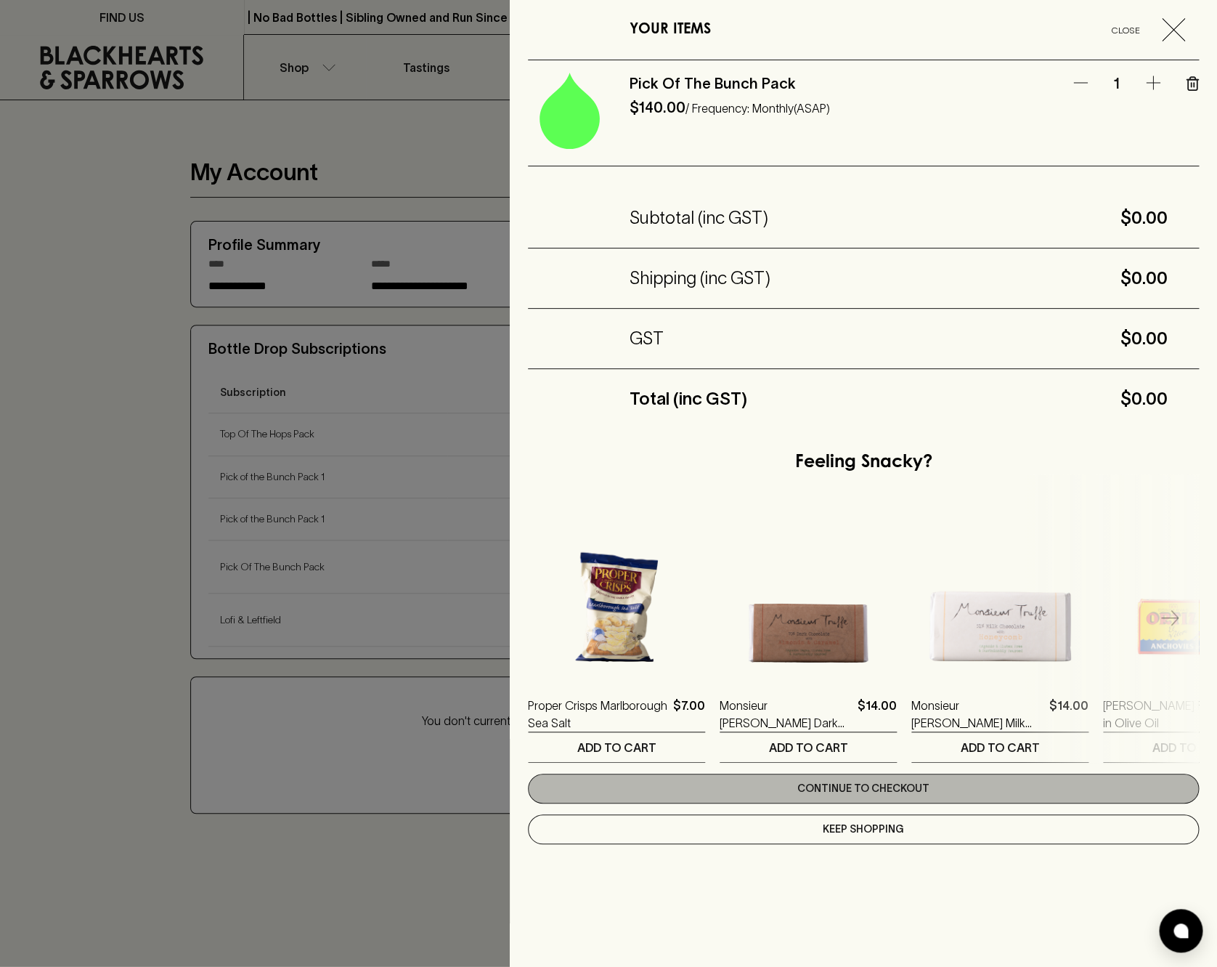
click at [892, 790] on link "Continue to checkout" at bounding box center [863, 789] width 671 height 30
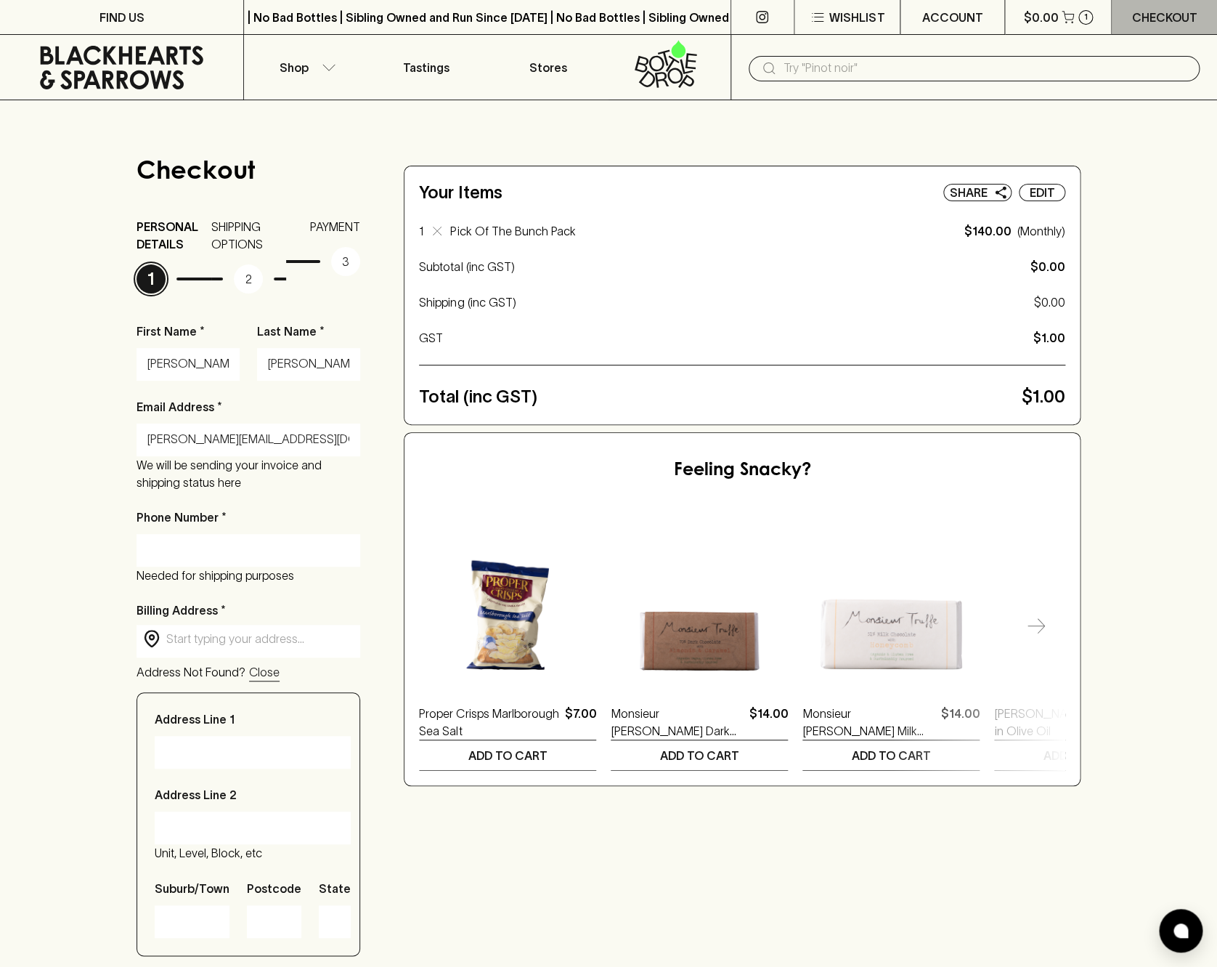
click at [1143, 15] on p "Checkout" at bounding box center [1164, 17] width 65 height 17
click at [1148, 18] on p "Checkout" at bounding box center [1164, 17] width 65 height 17
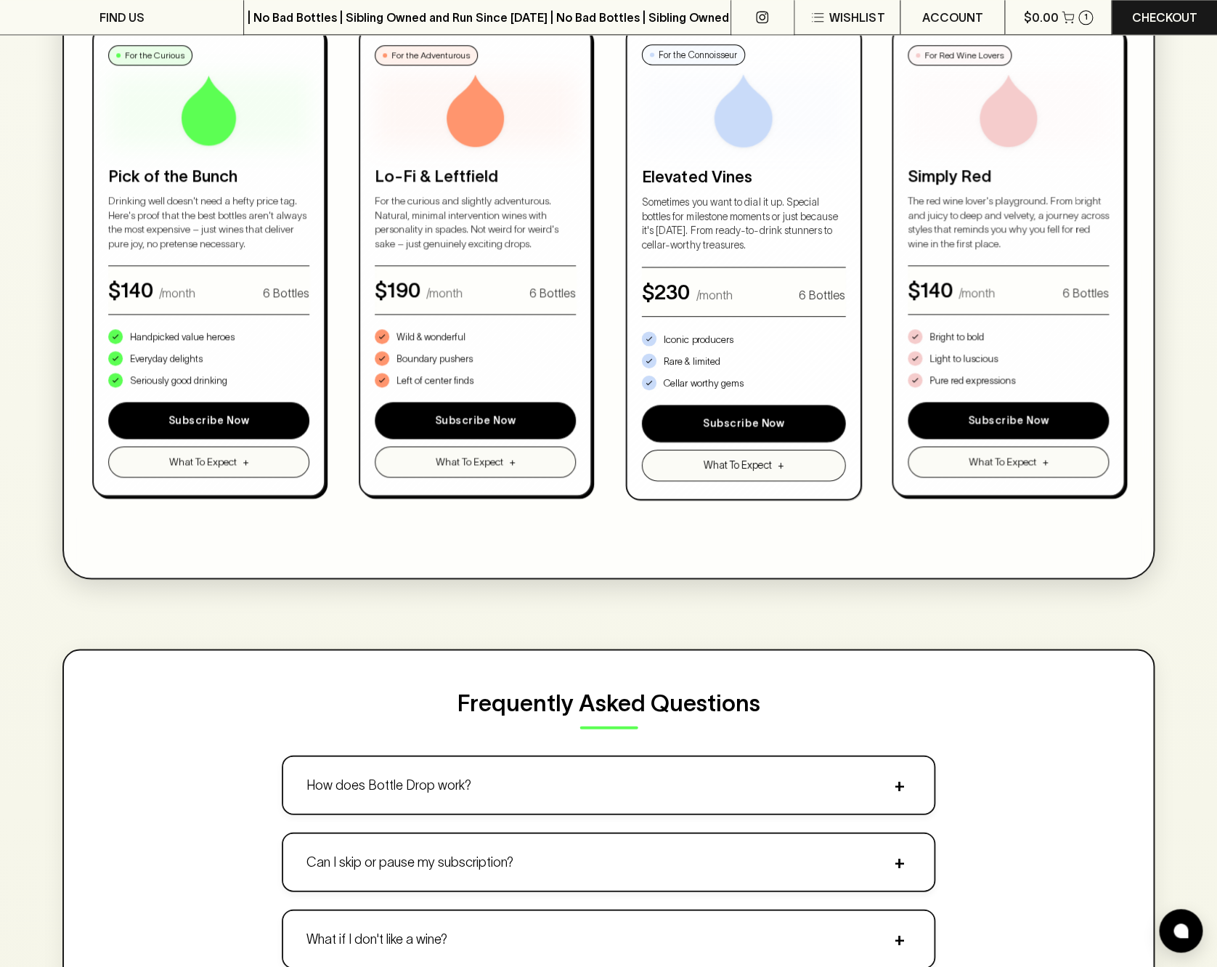
scroll to position [855, 0]
